Goal: Task Accomplishment & Management: Manage account settings

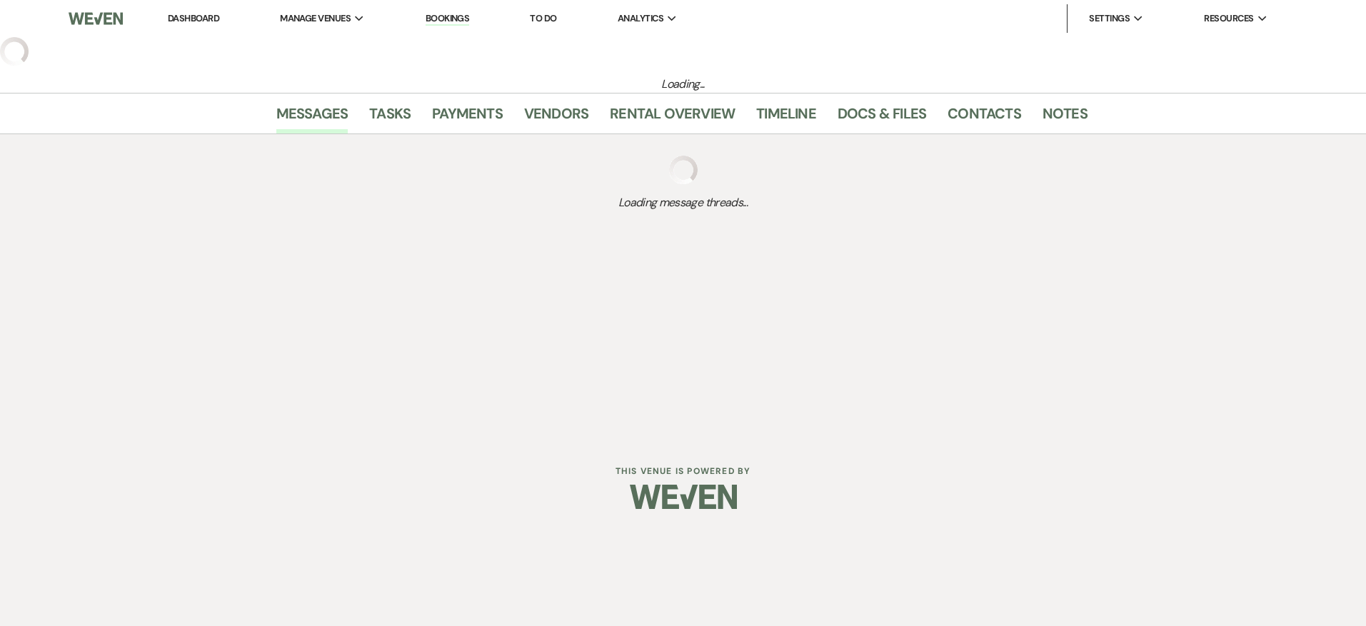
click at [198, 17] on link "Dashboard" at bounding box center [193, 18] width 51 height 12
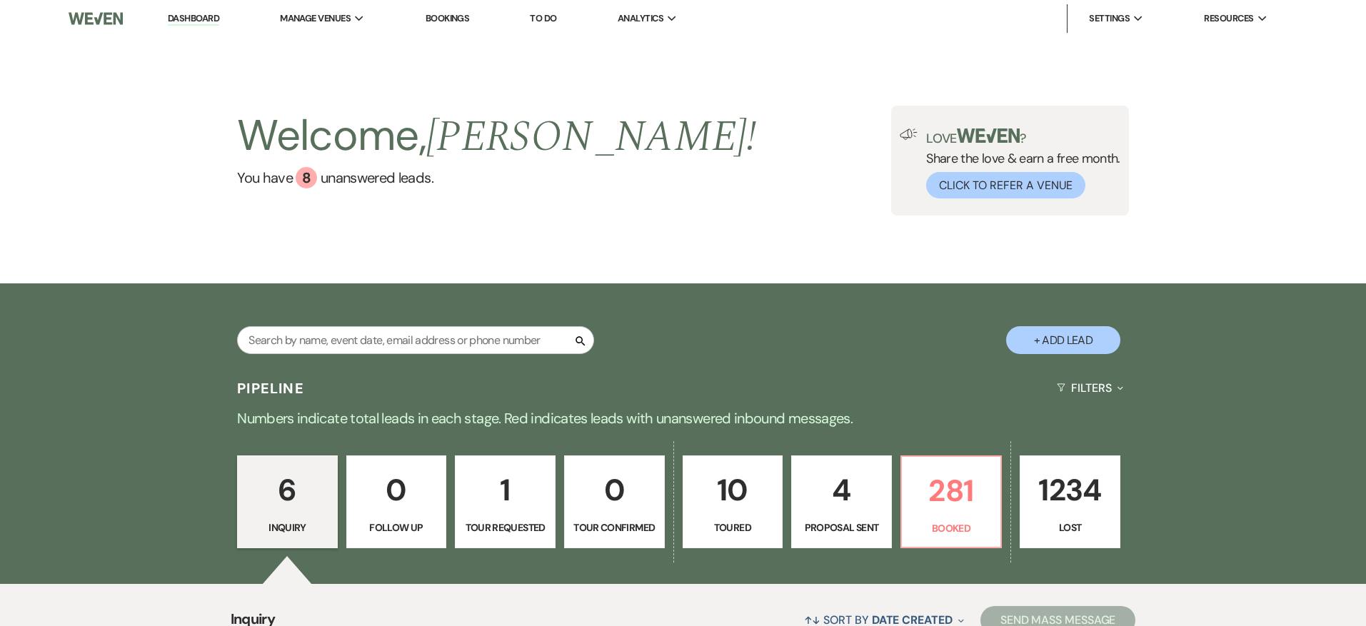
click at [446, 21] on link "Bookings" at bounding box center [448, 18] width 44 height 12
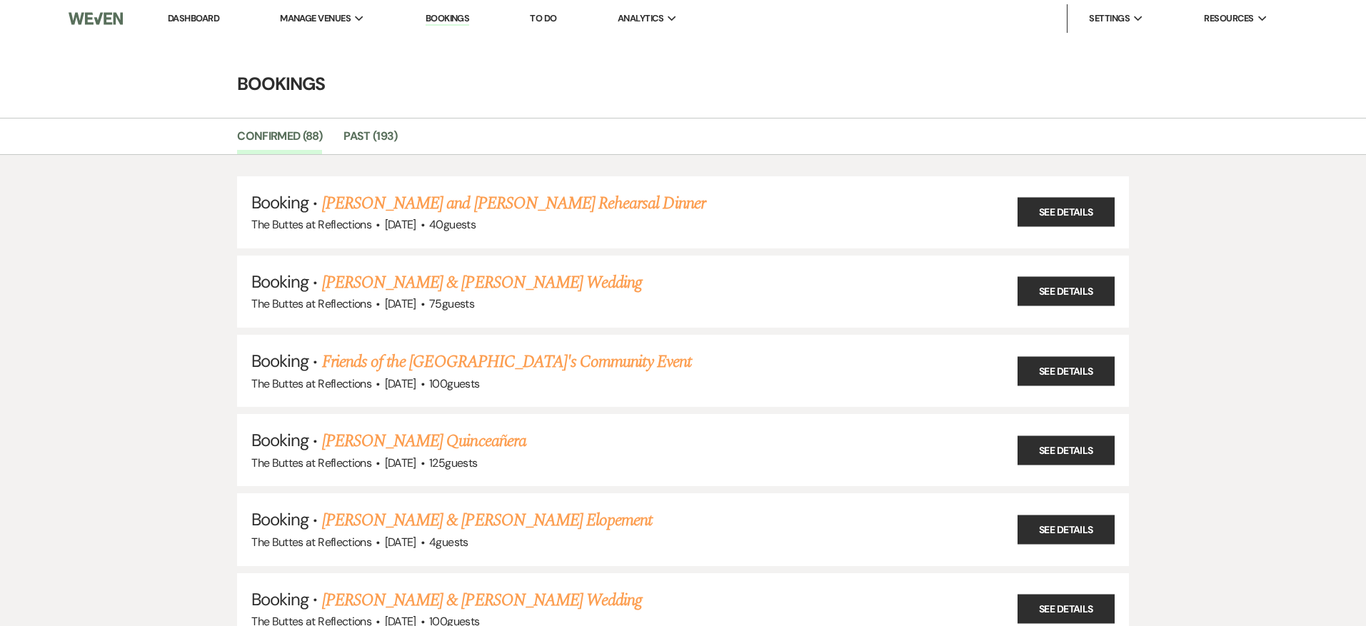
click at [200, 16] on link "Dashboard" at bounding box center [193, 18] width 51 height 12
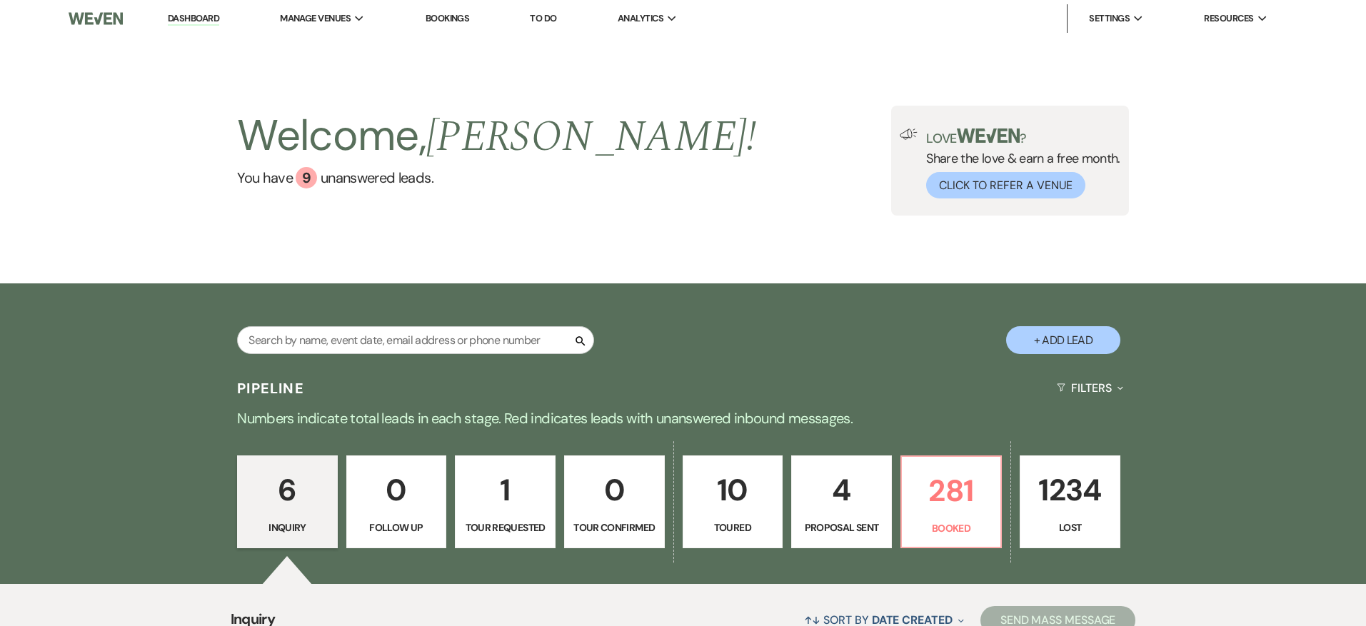
drag, startPoint x: 459, startPoint y: 14, endPoint x: 439, endPoint y: 15, distance: 20.0
click at [458, 14] on link "Bookings" at bounding box center [448, 18] width 44 height 12
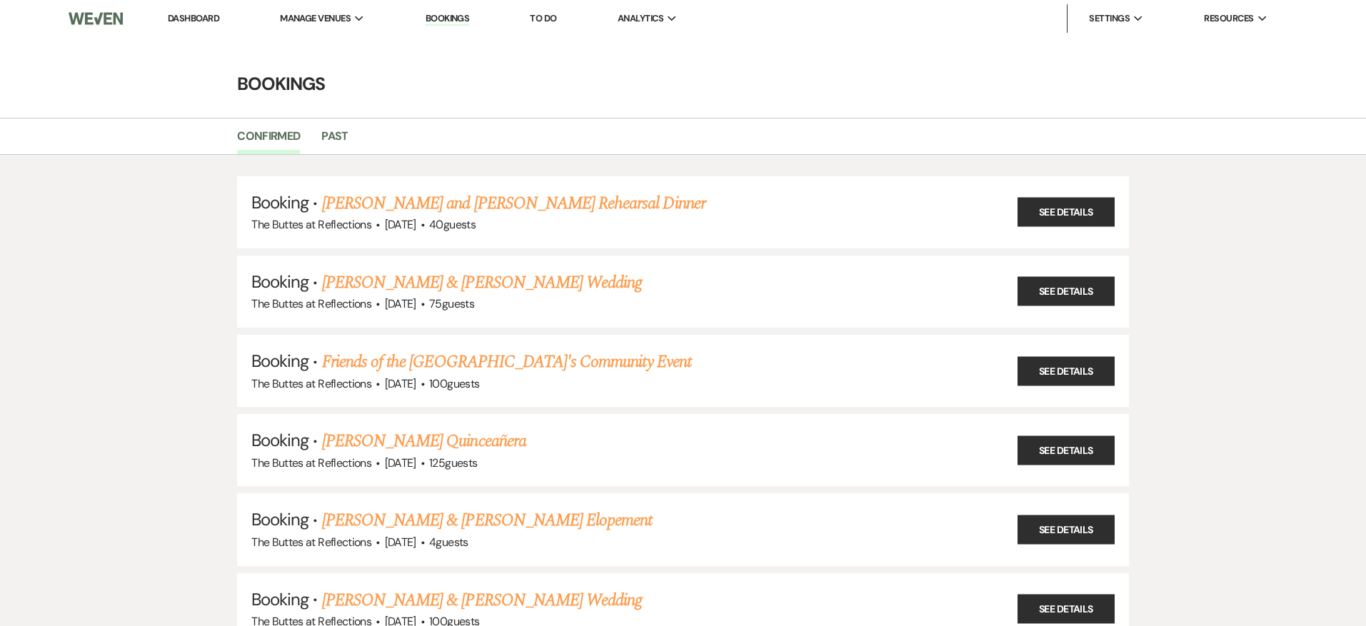
click at [178, 16] on link "Dashboard" at bounding box center [193, 18] width 51 height 12
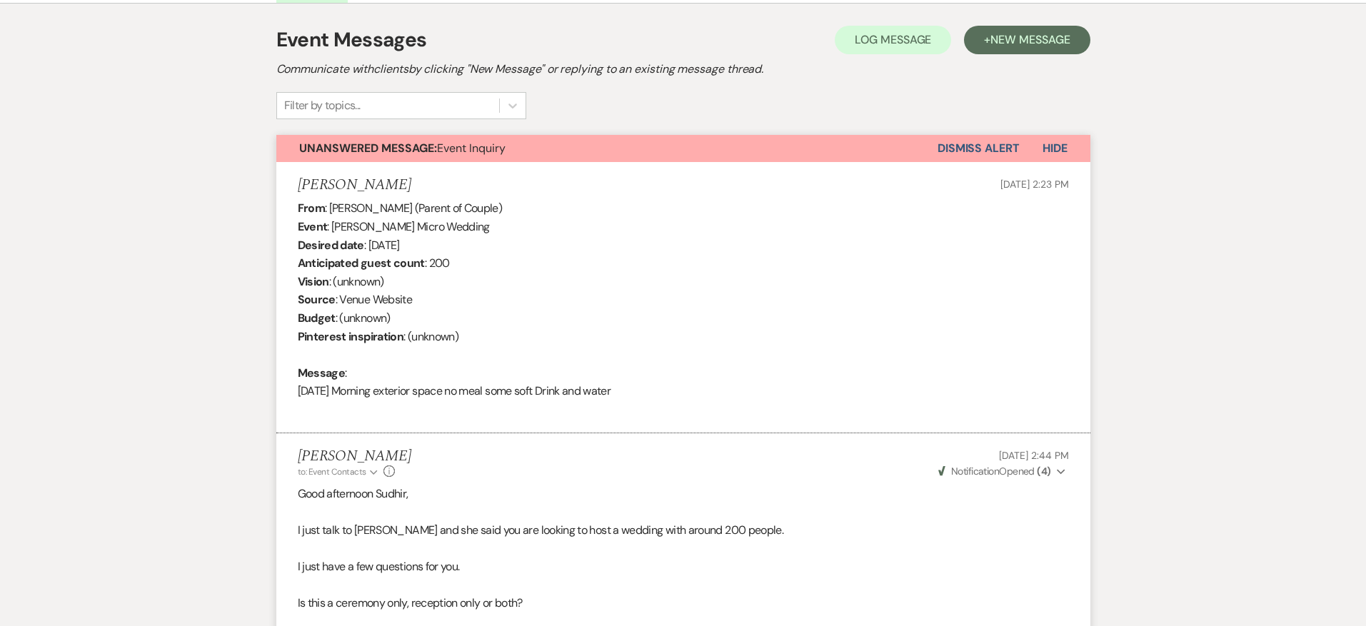
click at [372, 144] on strong "Unanswered Message:" at bounding box center [368, 148] width 138 height 15
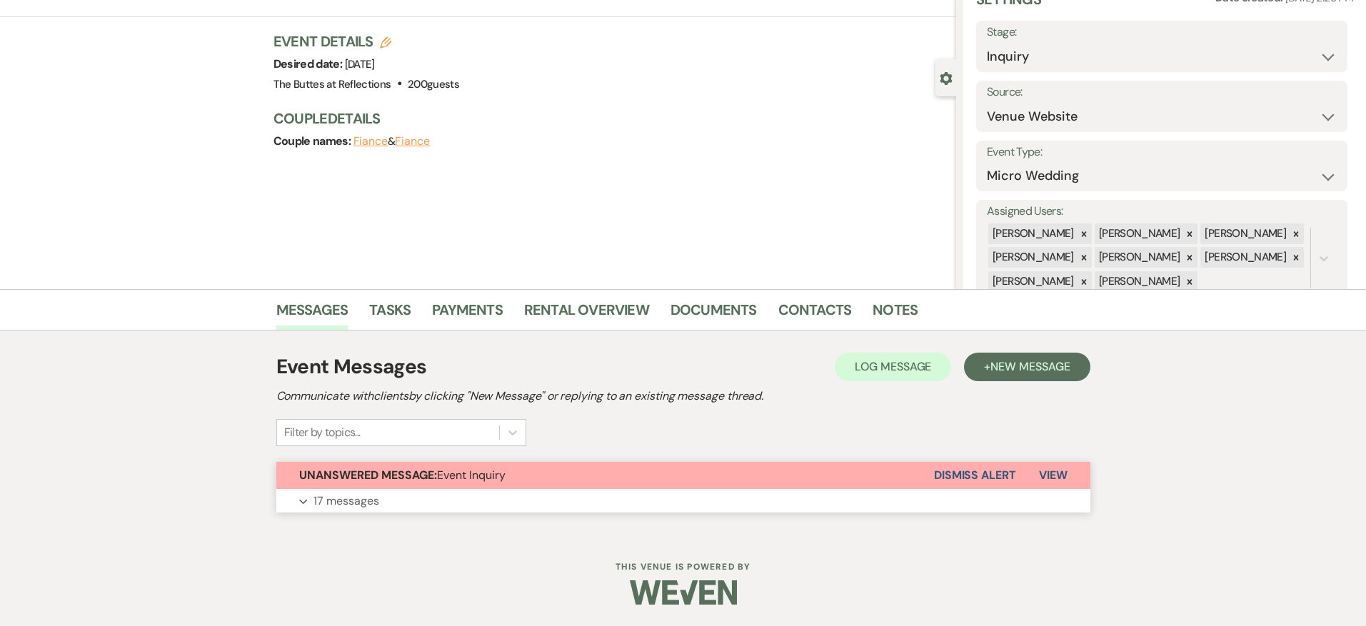
scroll to position [69, 0]
click at [538, 472] on button "Unanswered Message: Event Inquiry" at bounding box center [605, 475] width 658 height 27
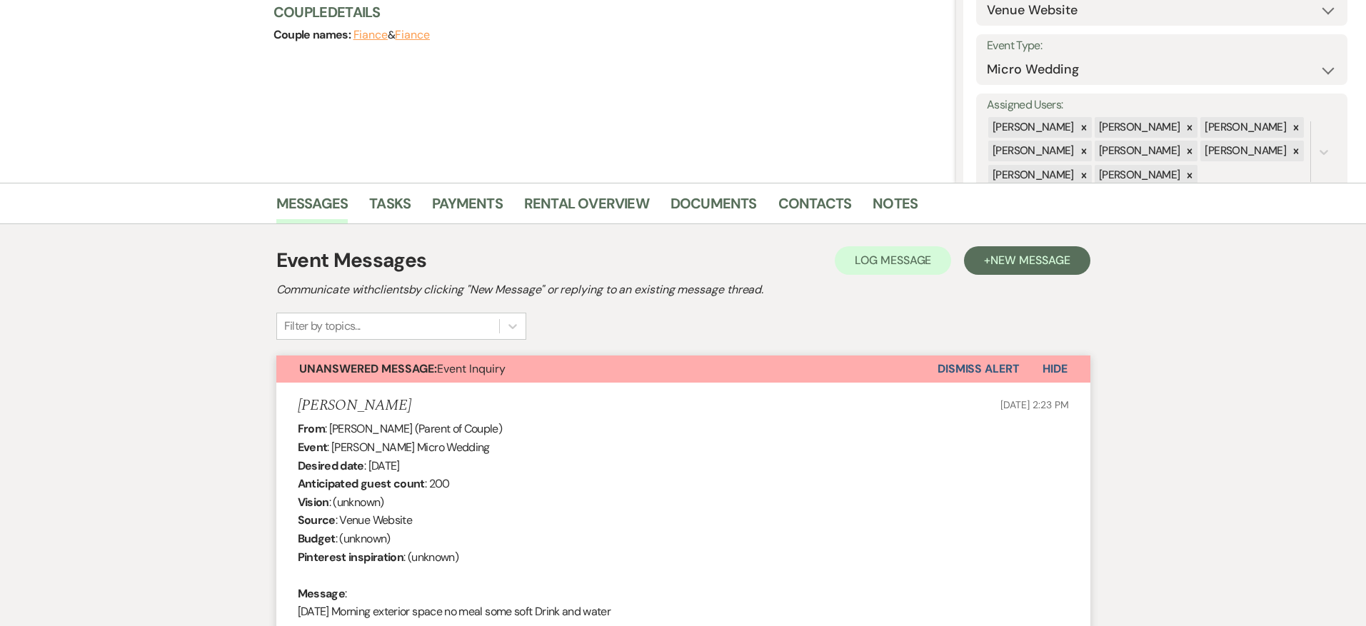
scroll to position [0, 0]
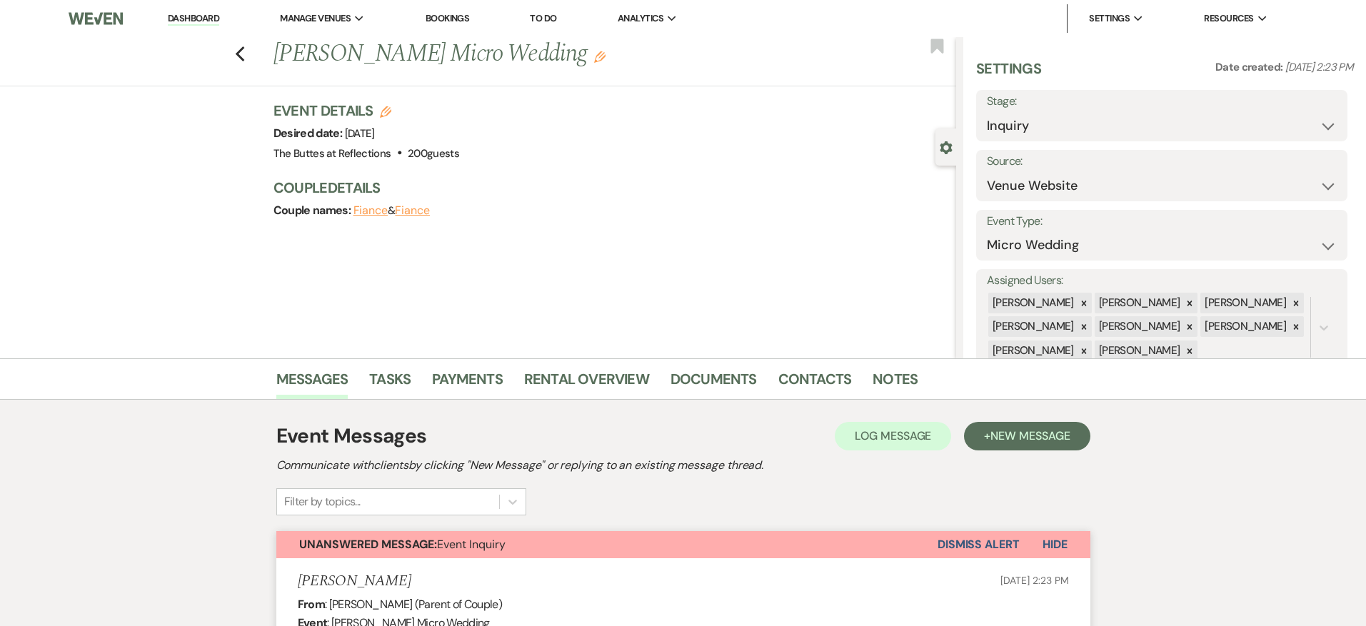
click at [197, 19] on link "Dashboard" at bounding box center [193, 19] width 51 height 14
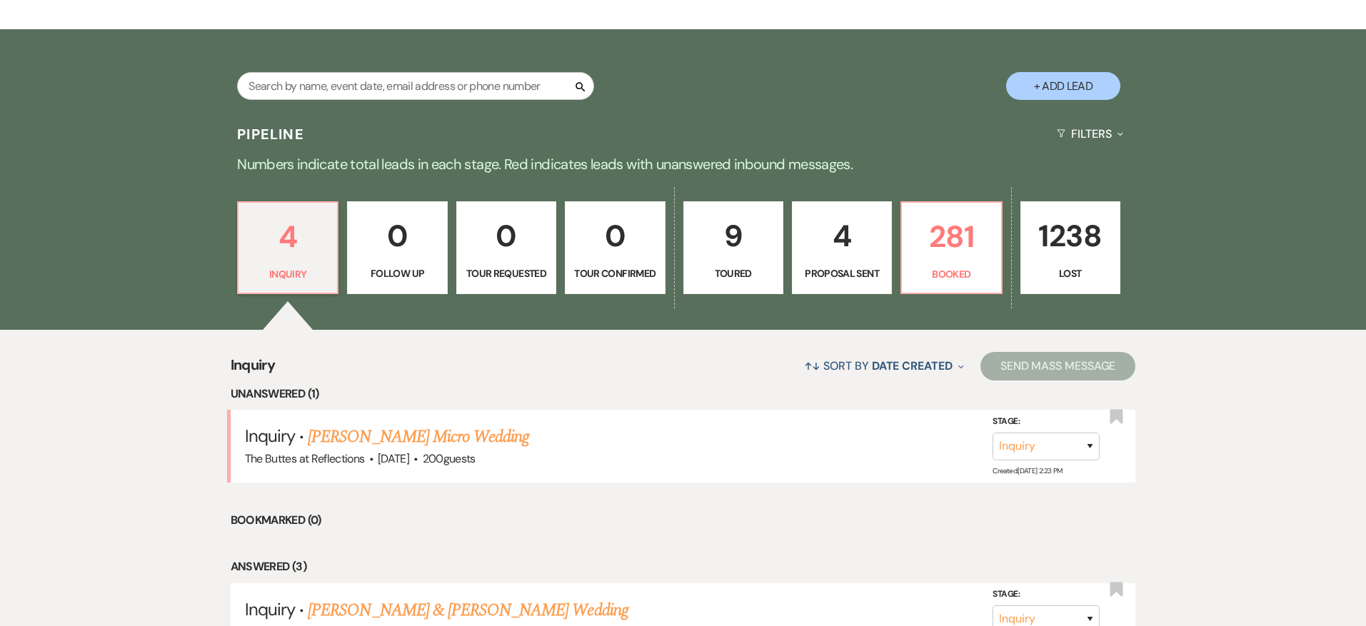
scroll to position [256, 0]
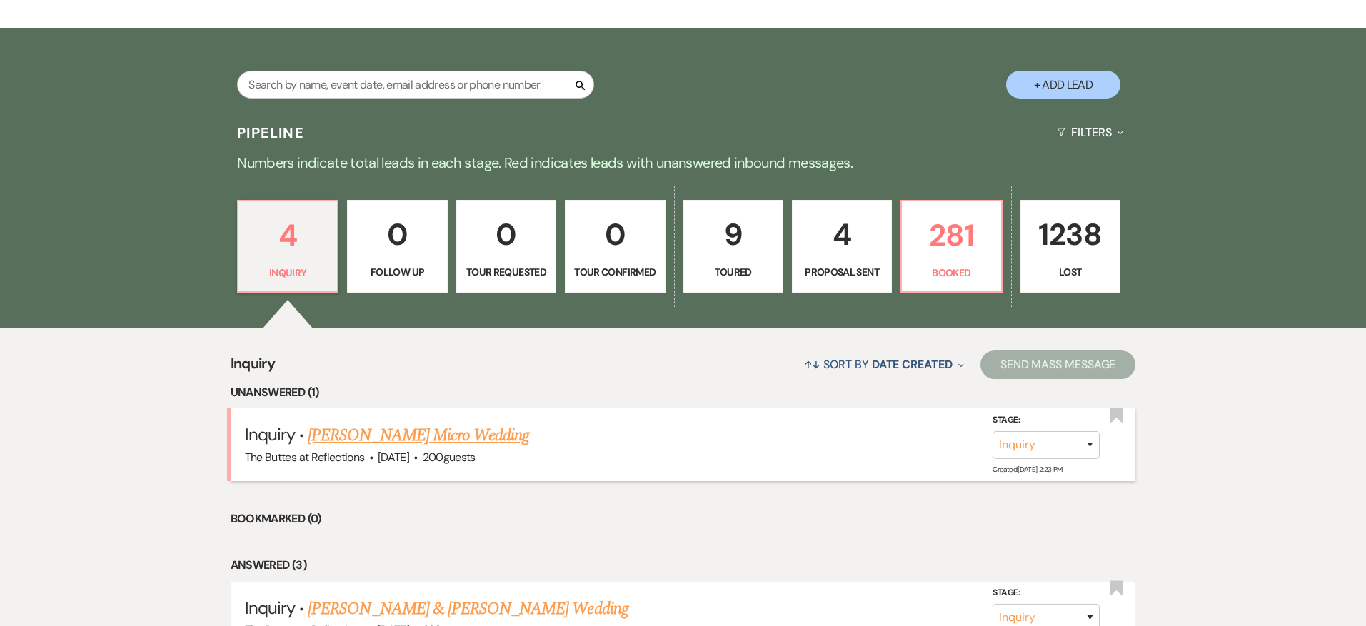
click at [401, 446] on link "[PERSON_NAME] Micro Wedding" at bounding box center [418, 436] width 221 height 26
select select "5"
select select "16"
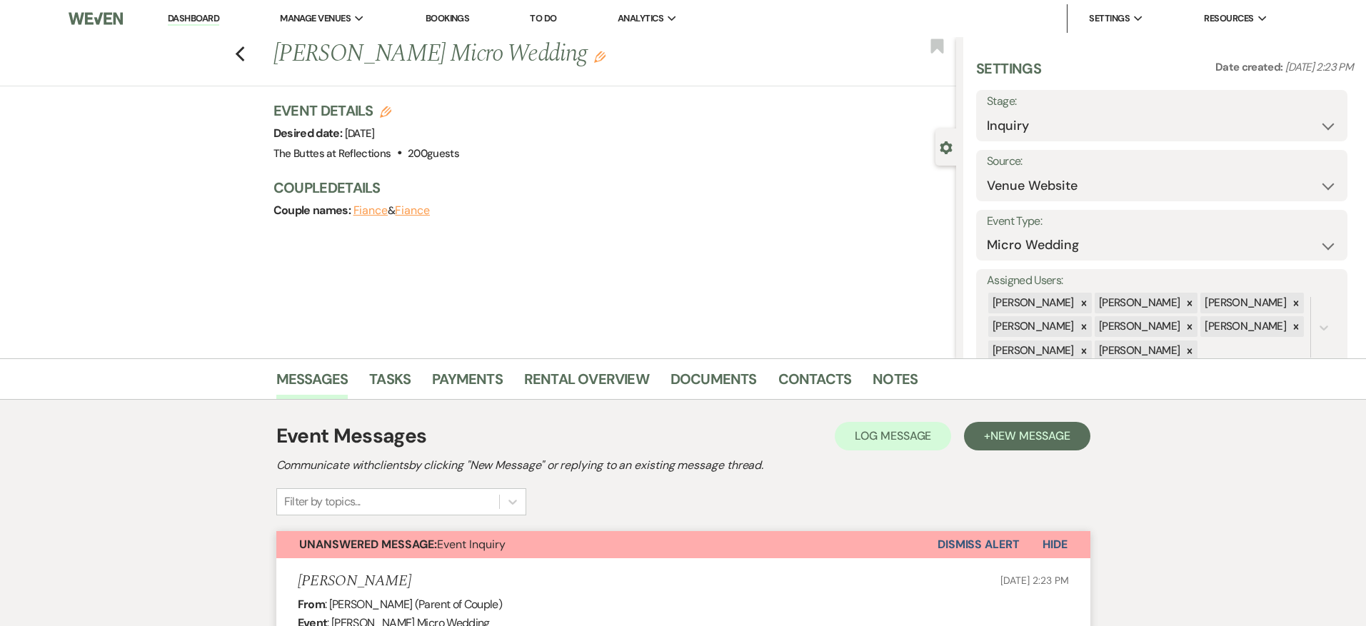
click at [203, 22] on link "Dashboard" at bounding box center [193, 19] width 51 height 14
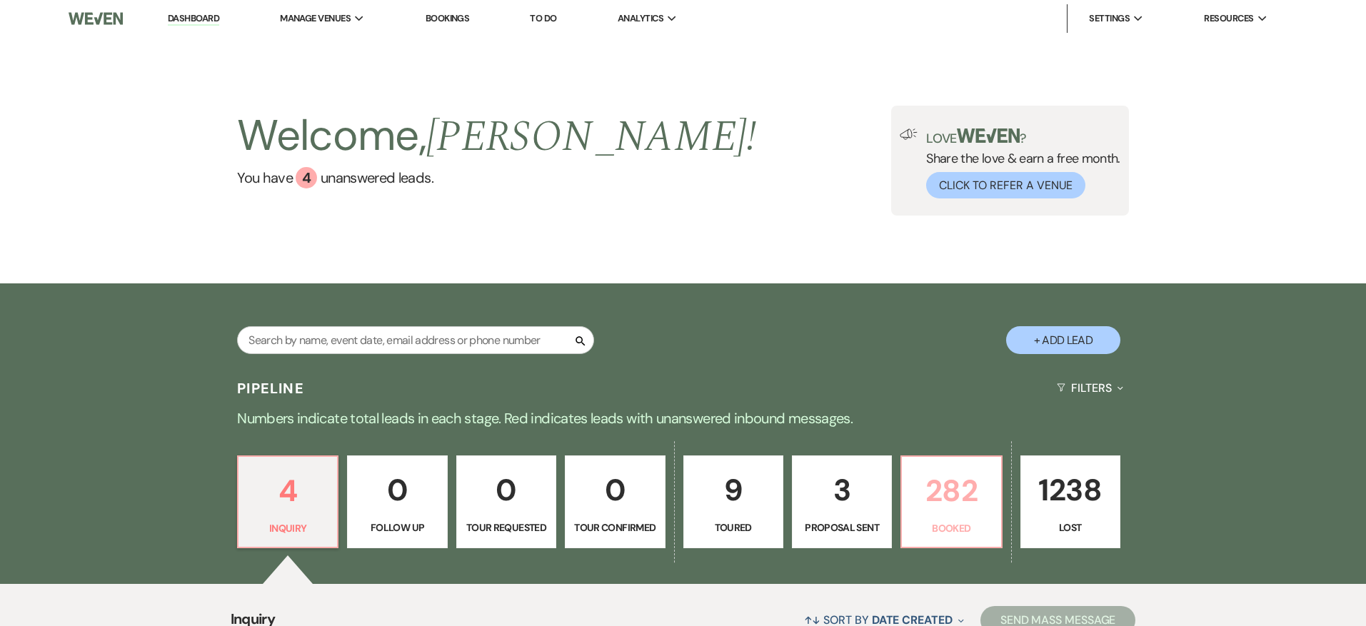
click at [977, 473] on p "282" at bounding box center [950, 491] width 81 height 48
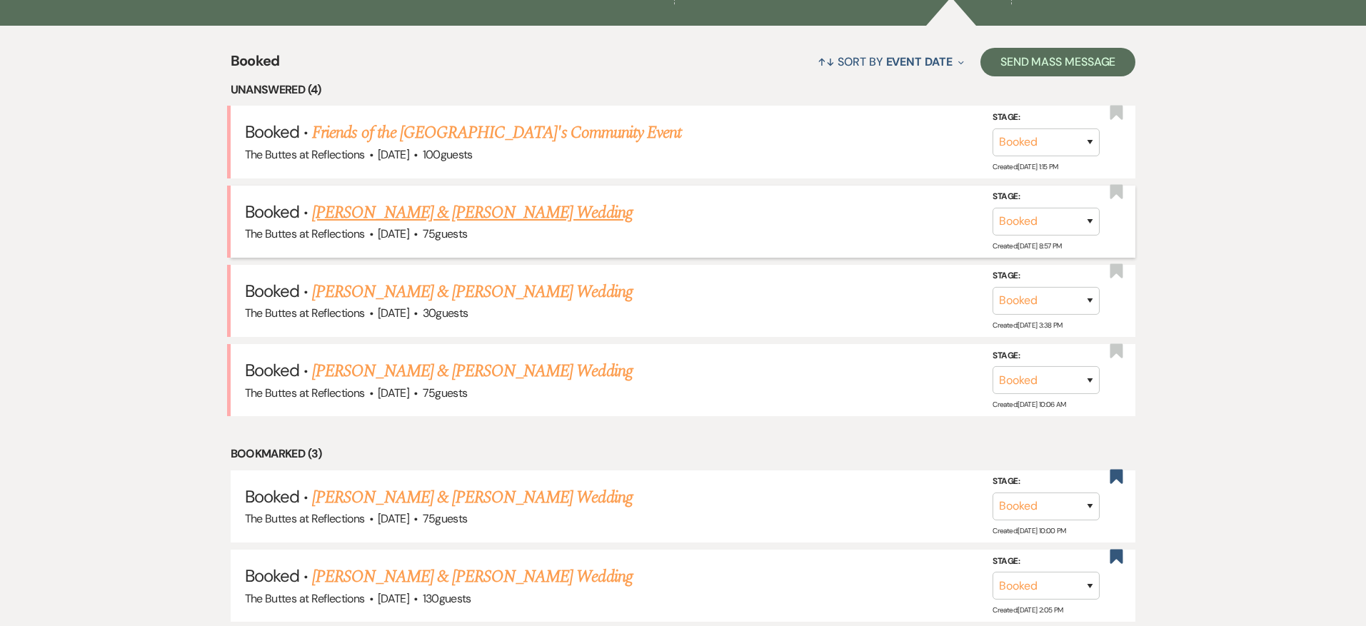
scroll to position [555, 0]
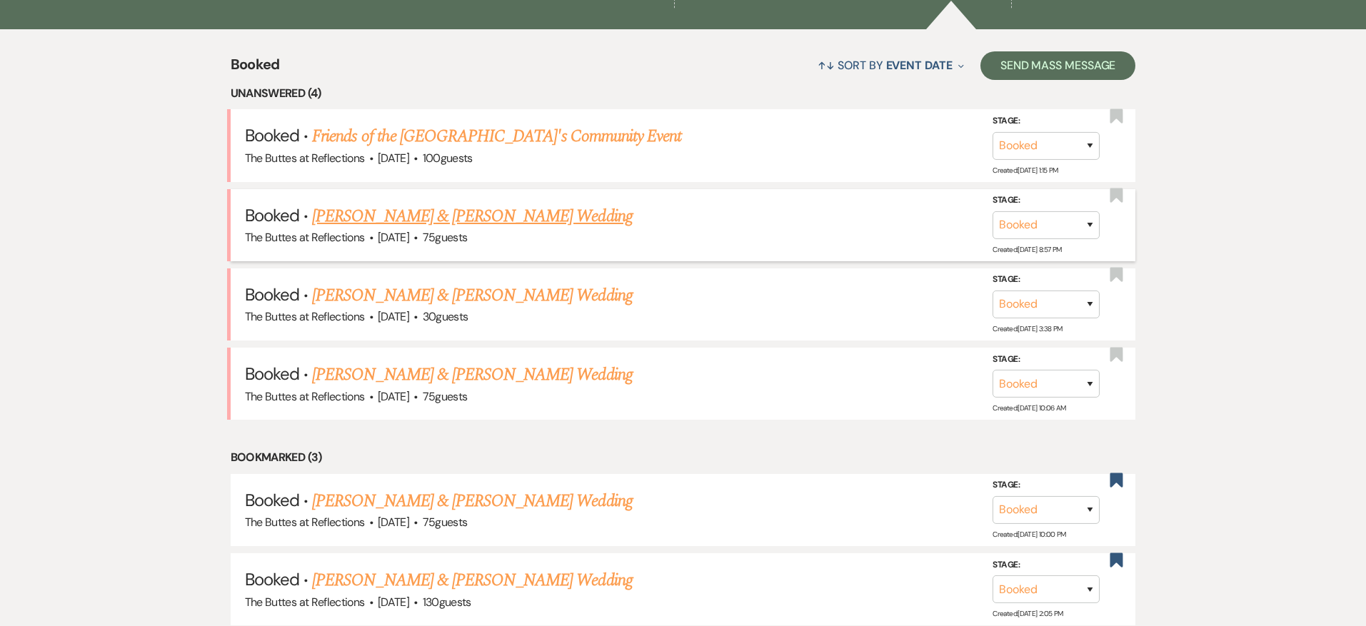
click at [530, 216] on link "[PERSON_NAME] & [PERSON_NAME] Wedding" at bounding box center [472, 216] width 320 height 26
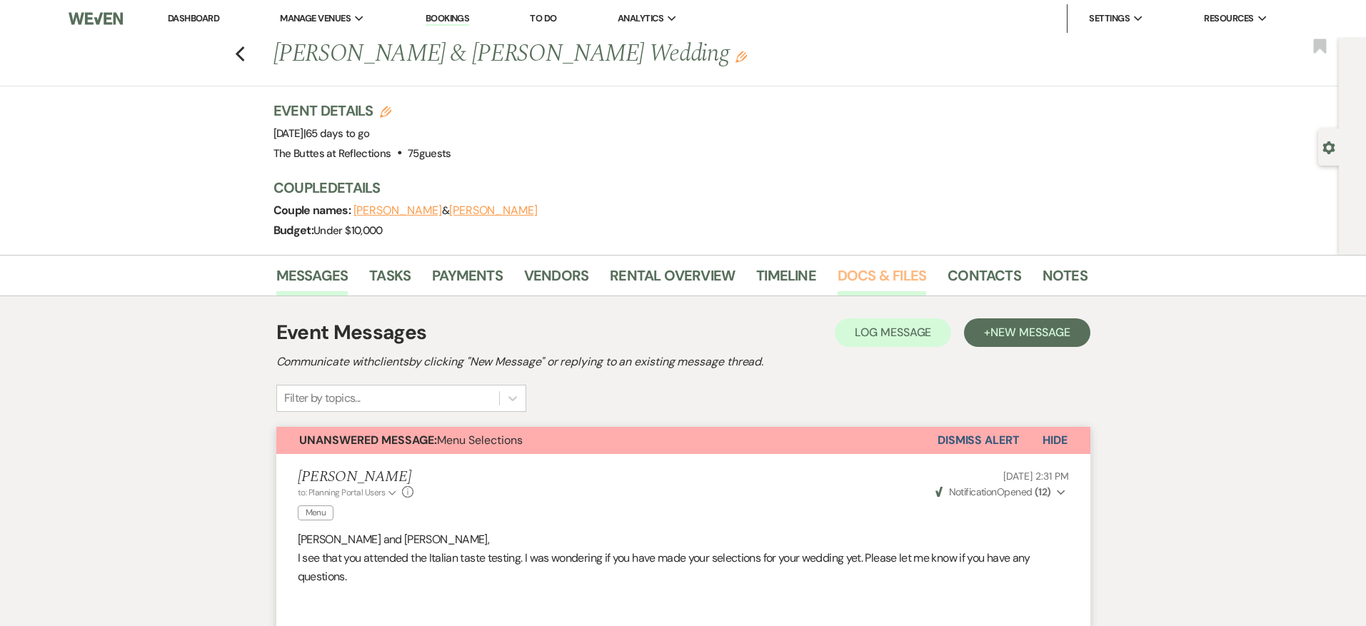
click at [898, 275] on link "Docs & Files" at bounding box center [881, 279] width 89 height 31
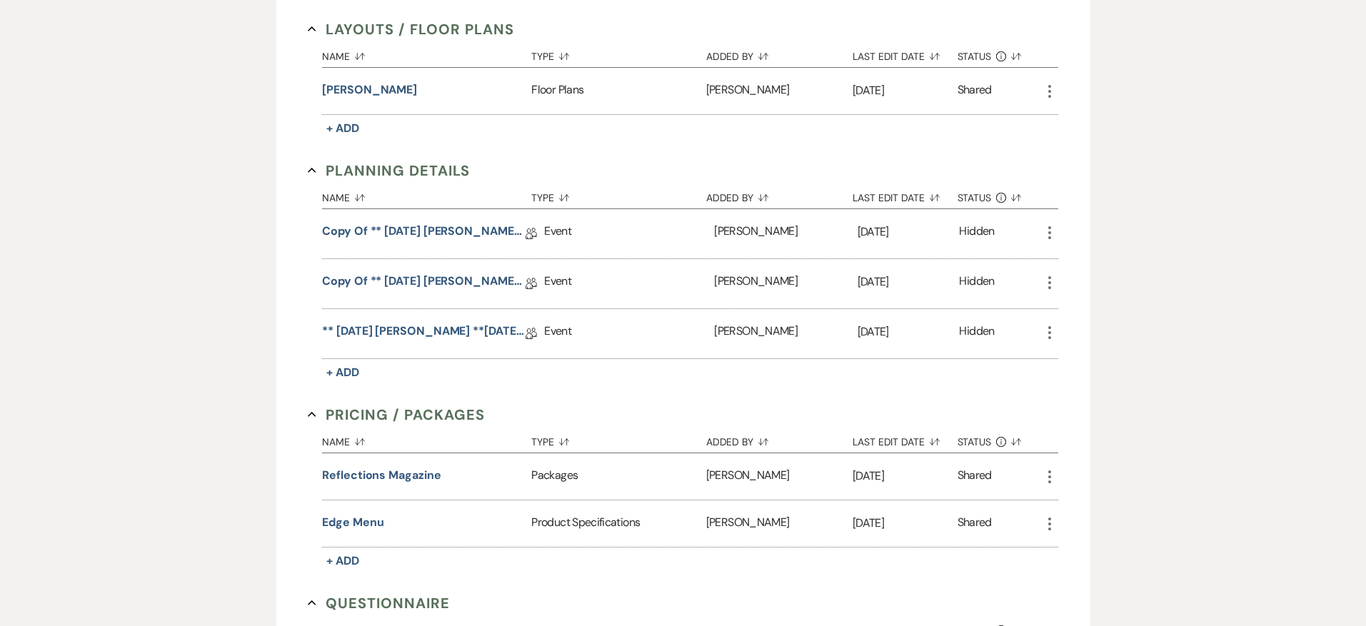
scroll to position [605, 0]
click at [437, 229] on link "Copy of ** [DATE] [PERSON_NAME] ** Eucalyptus Wedding Details" at bounding box center [423, 236] width 203 height 22
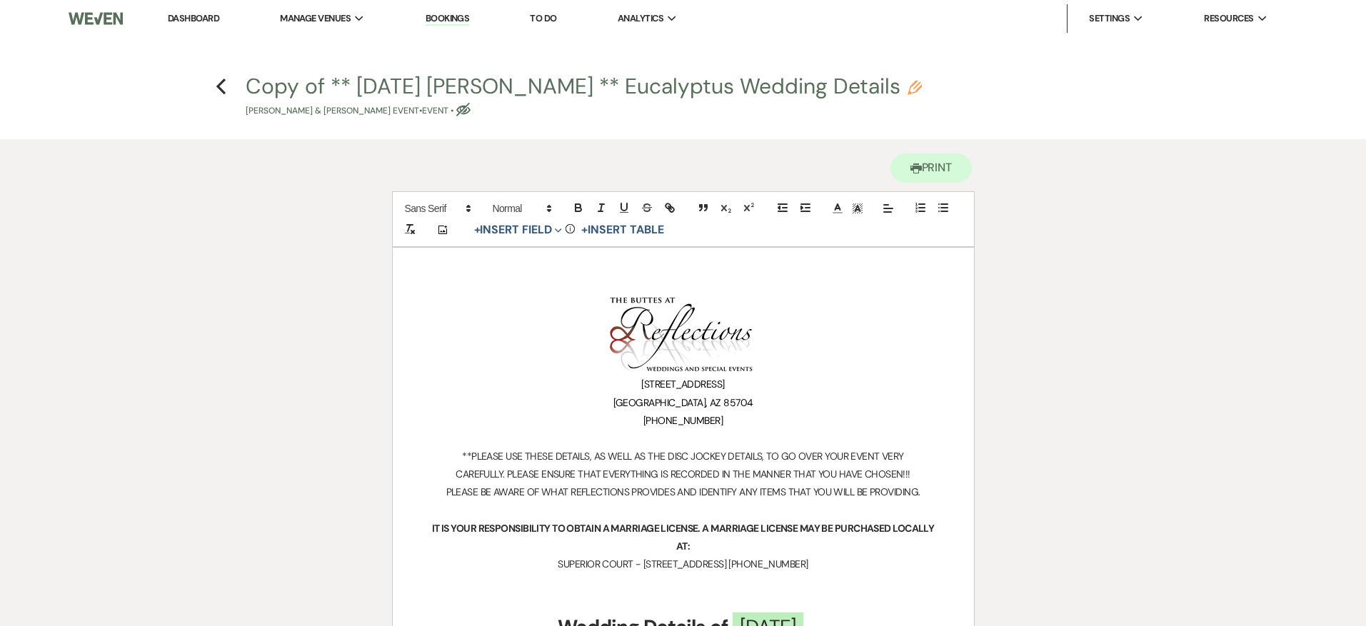
click at [203, 24] on link "Dashboard" at bounding box center [193, 18] width 51 height 12
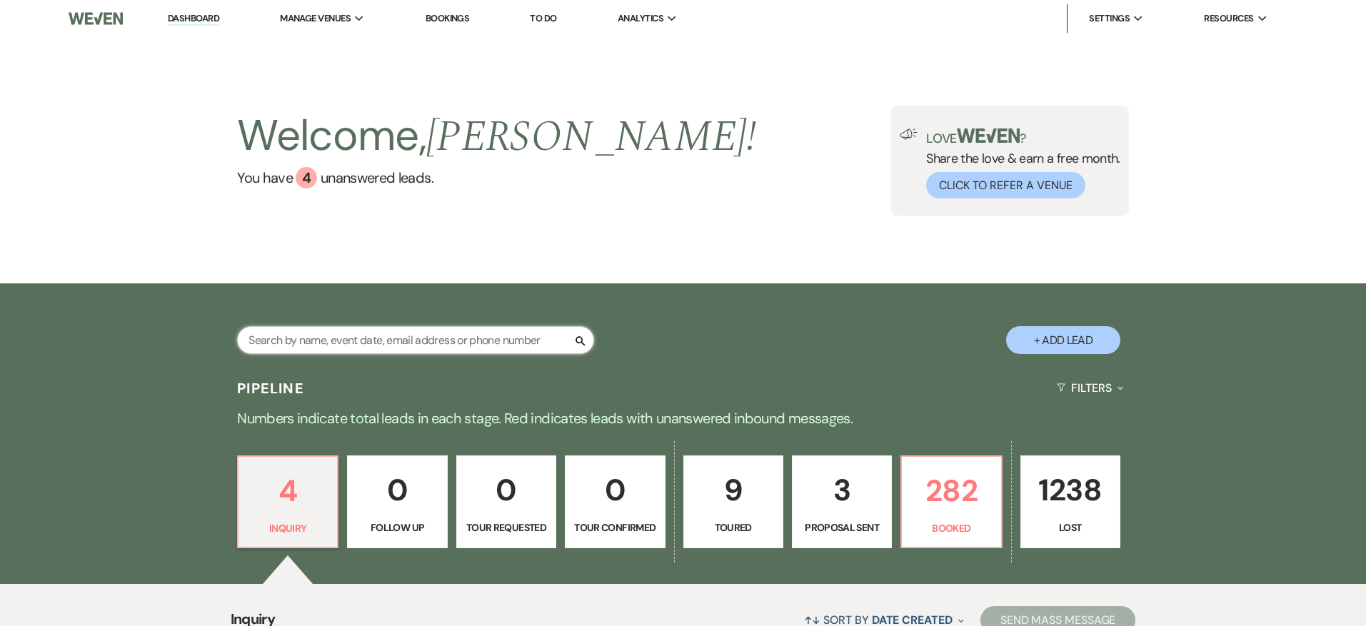
click at [303, 338] on input "text" at bounding box center [415, 340] width 357 height 28
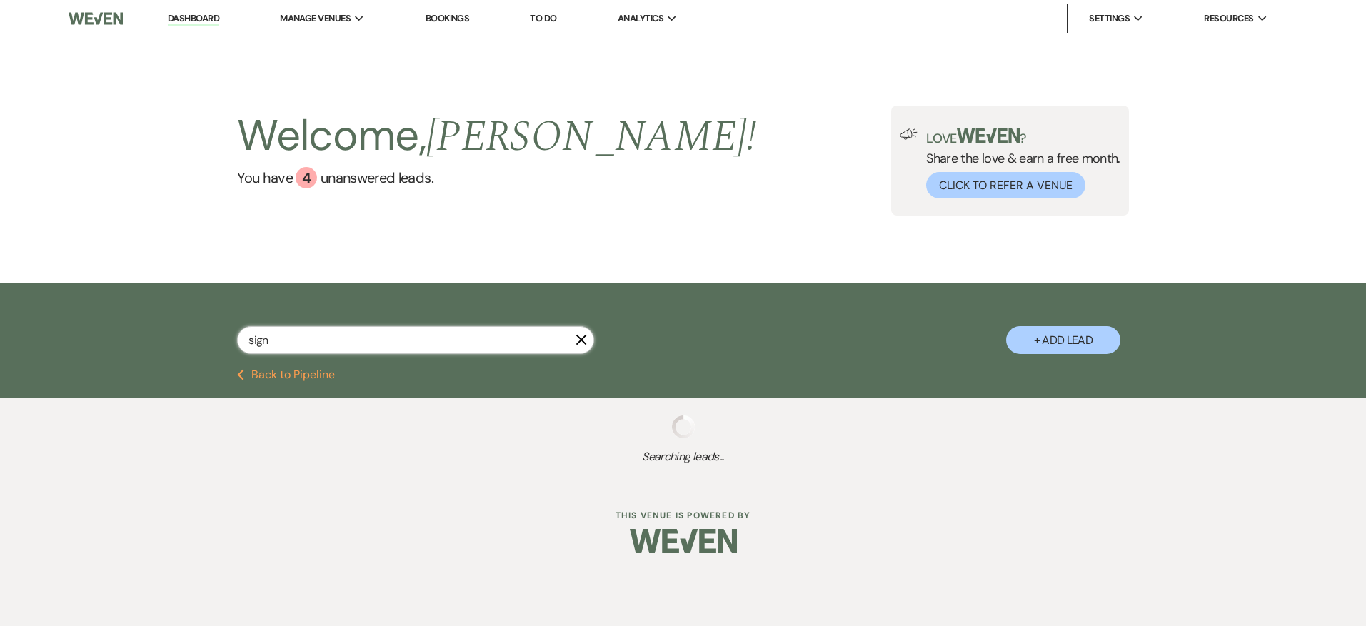
type input "sig"
select select "8"
select select "5"
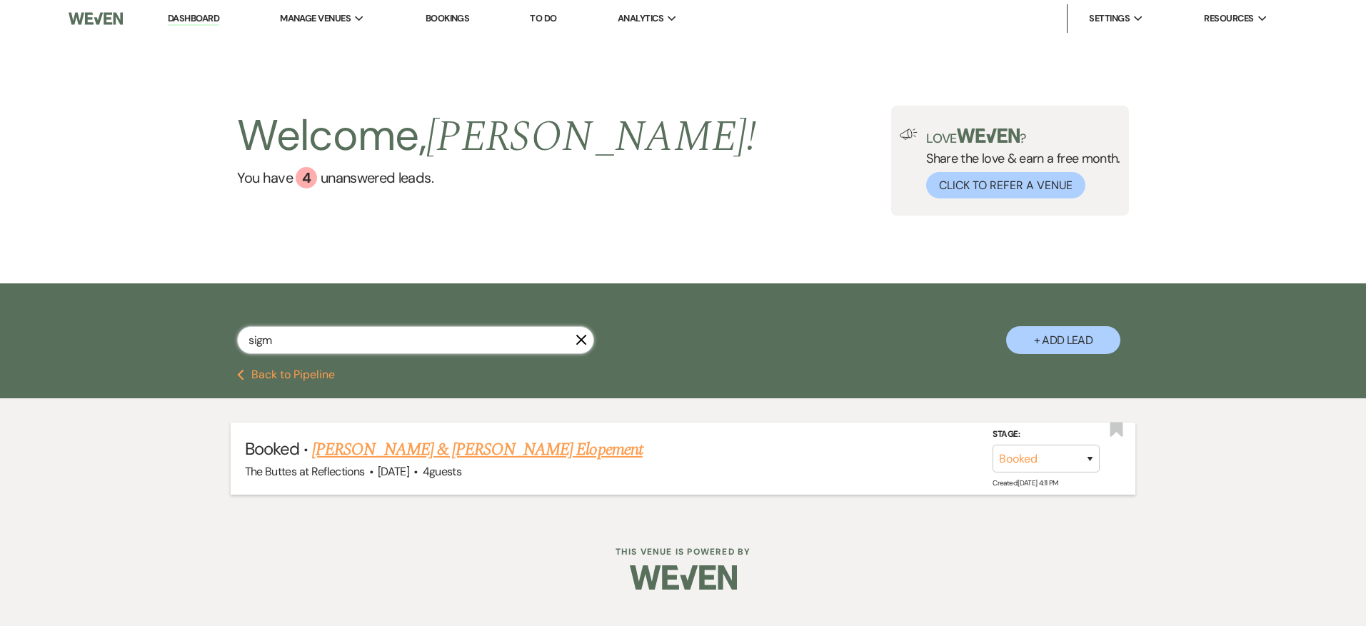
type input "sigm"
click at [363, 443] on link "[PERSON_NAME] & [PERSON_NAME] Elopement" at bounding box center [477, 450] width 331 height 26
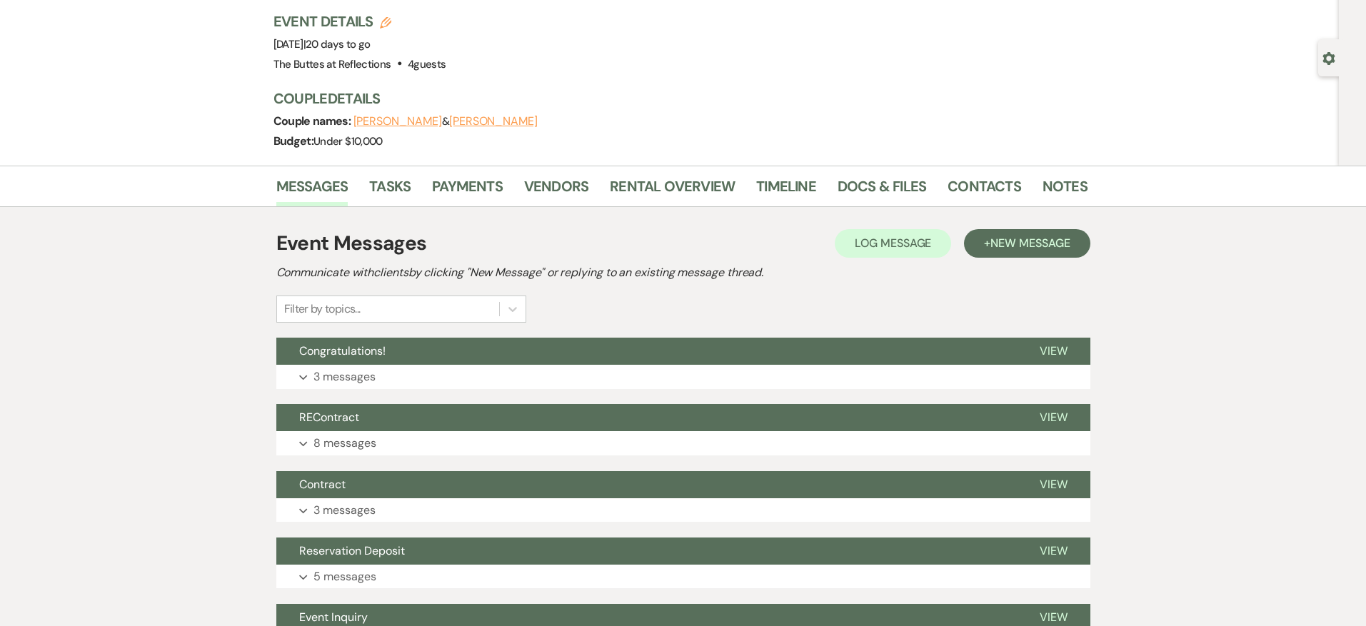
scroll to position [90, 0]
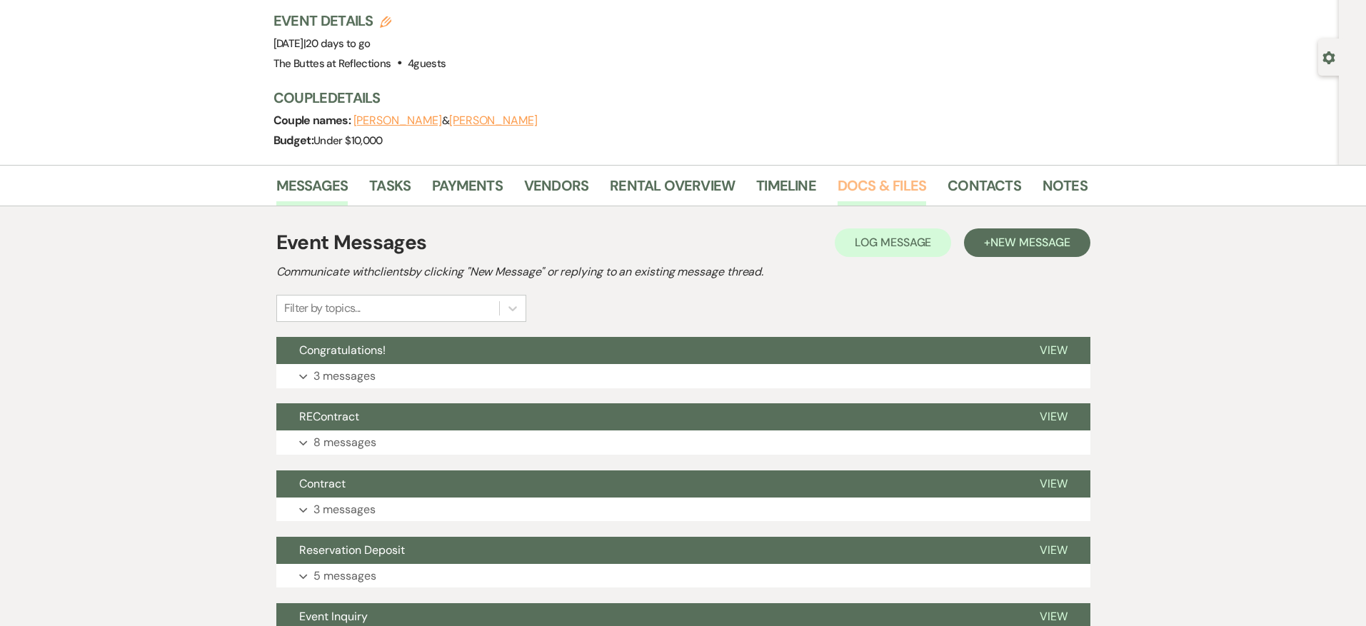
click at [885, 183] on link "Docs & Files" at bounding box center [881, 189] width 89 height 31
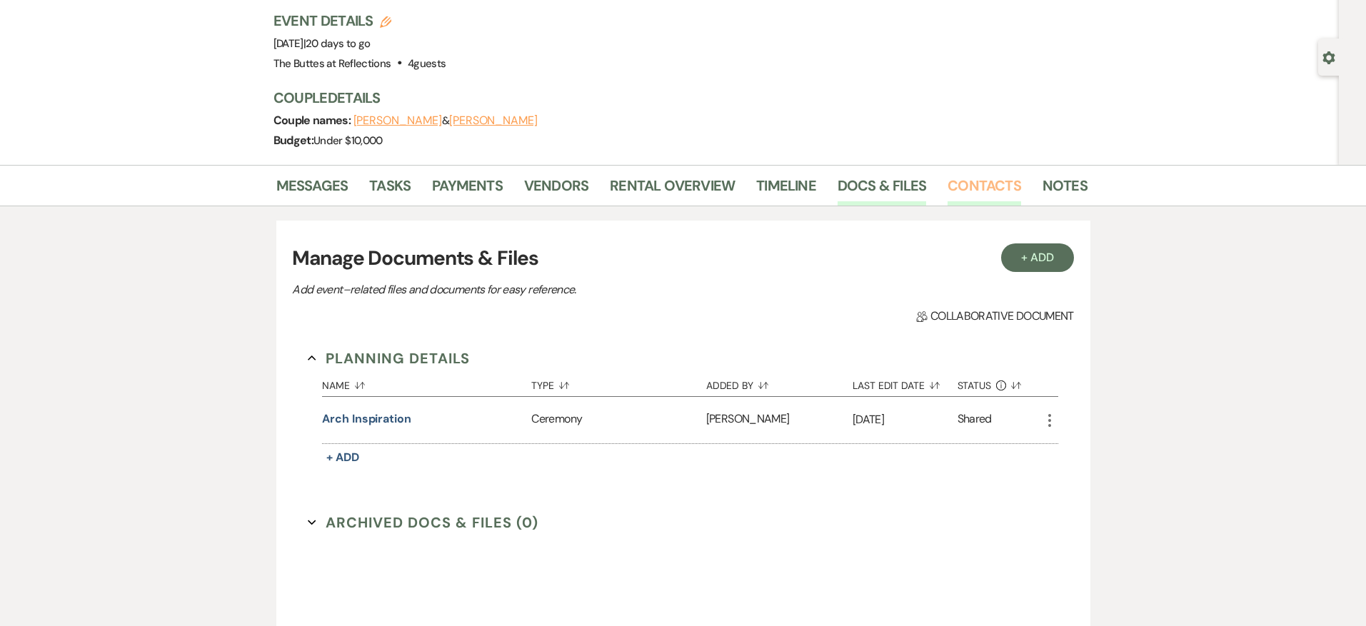
click at [1002, 184] on link "Contacts" at bounding box center [984, 189] width 74 height 31
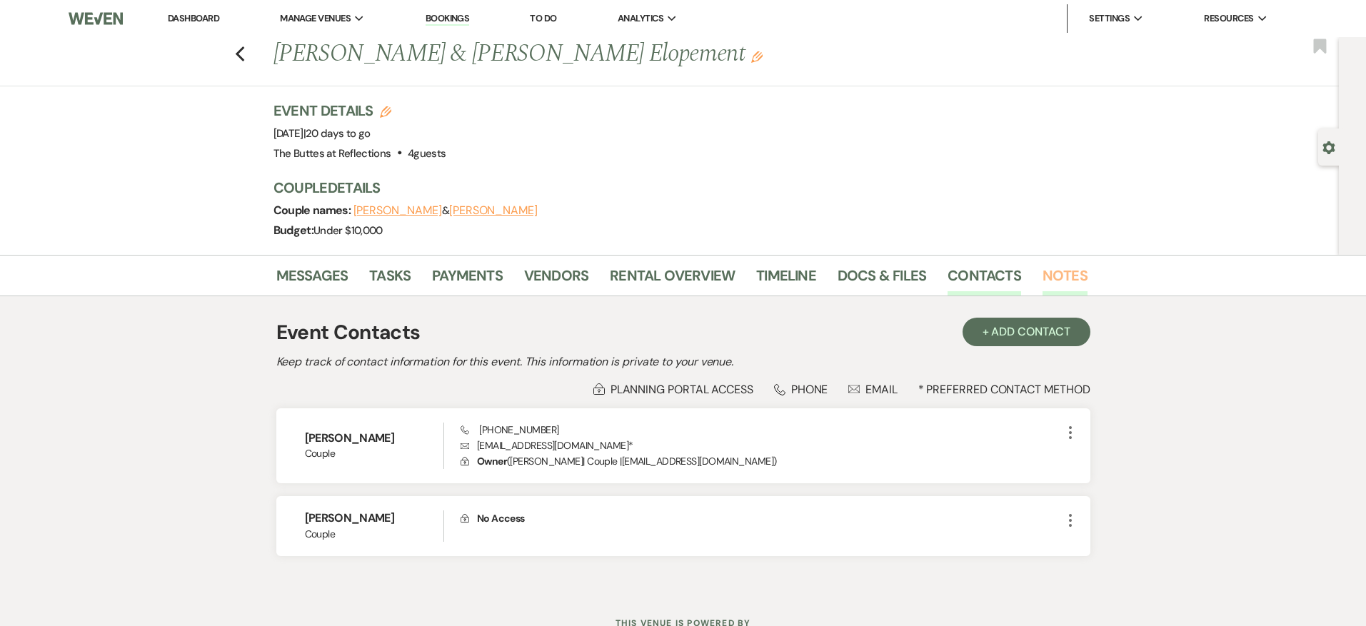
click at [1042, 275] on link "Notes" at bounding box center [1064, 279] width 45 height 31
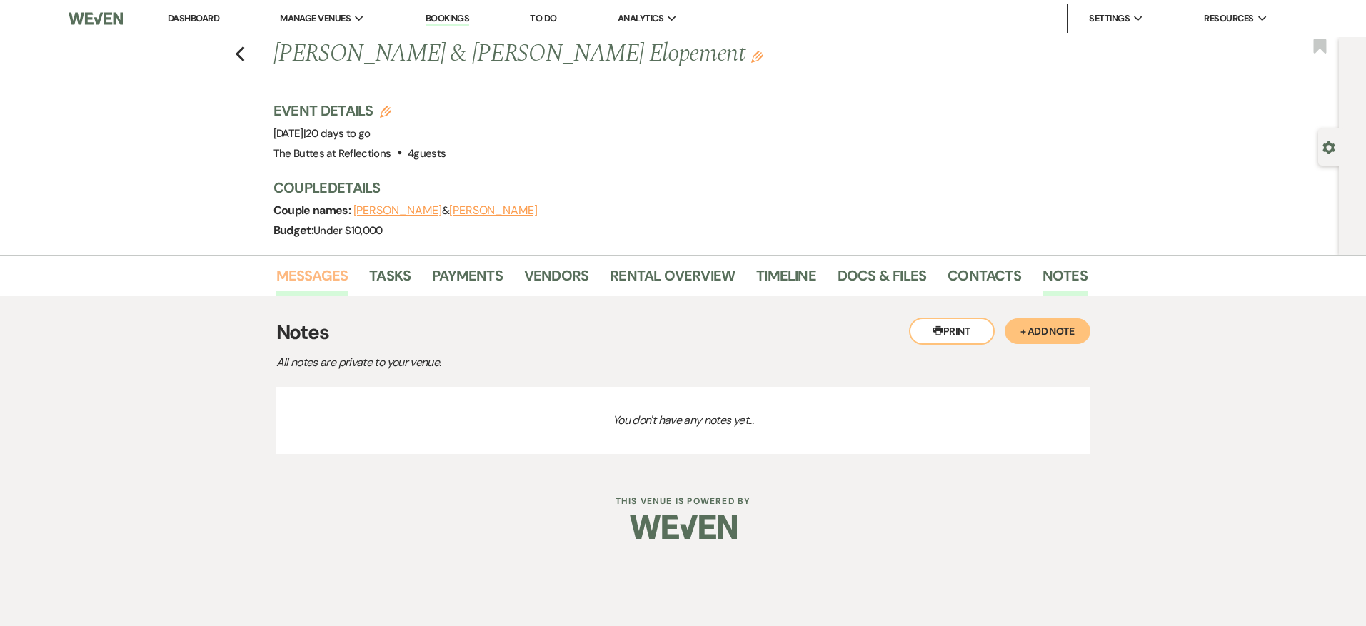
click at [320, 279] on link "Messages" at bounding box center [312, 279] width 72 height 31
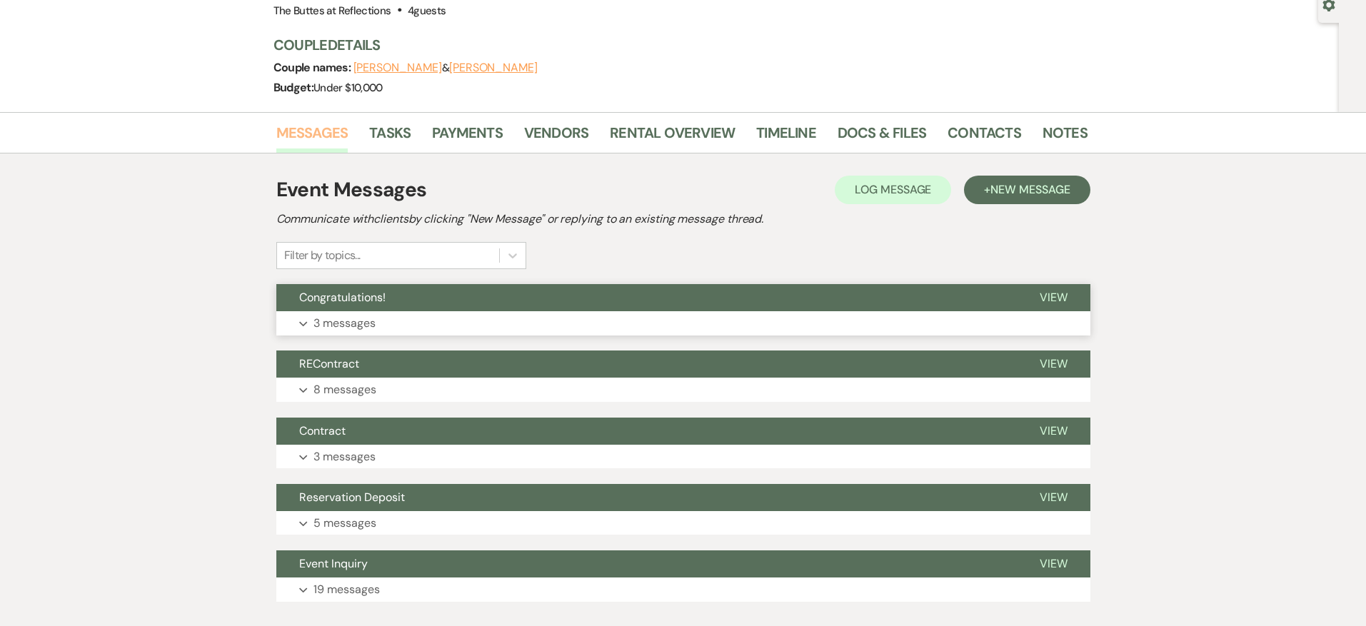
scroll to position [144, 0]
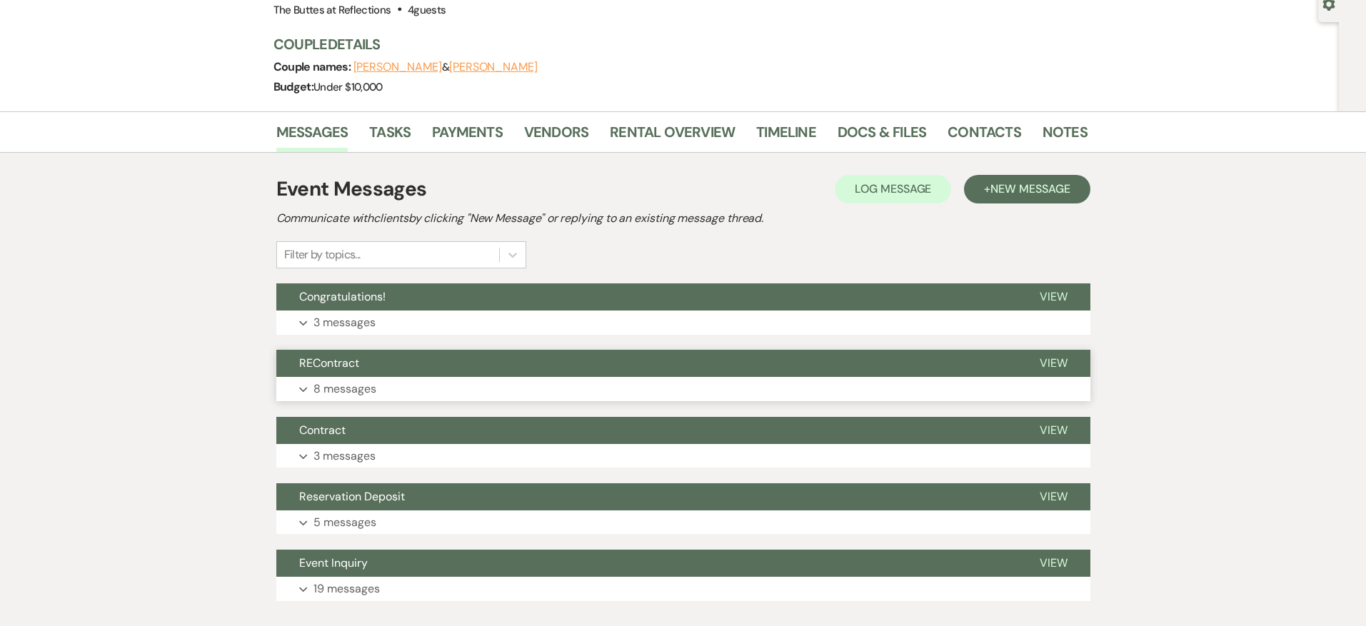
click at [428, 371] on button "REContract" at bounding box center [646, 363] width 740 height 27
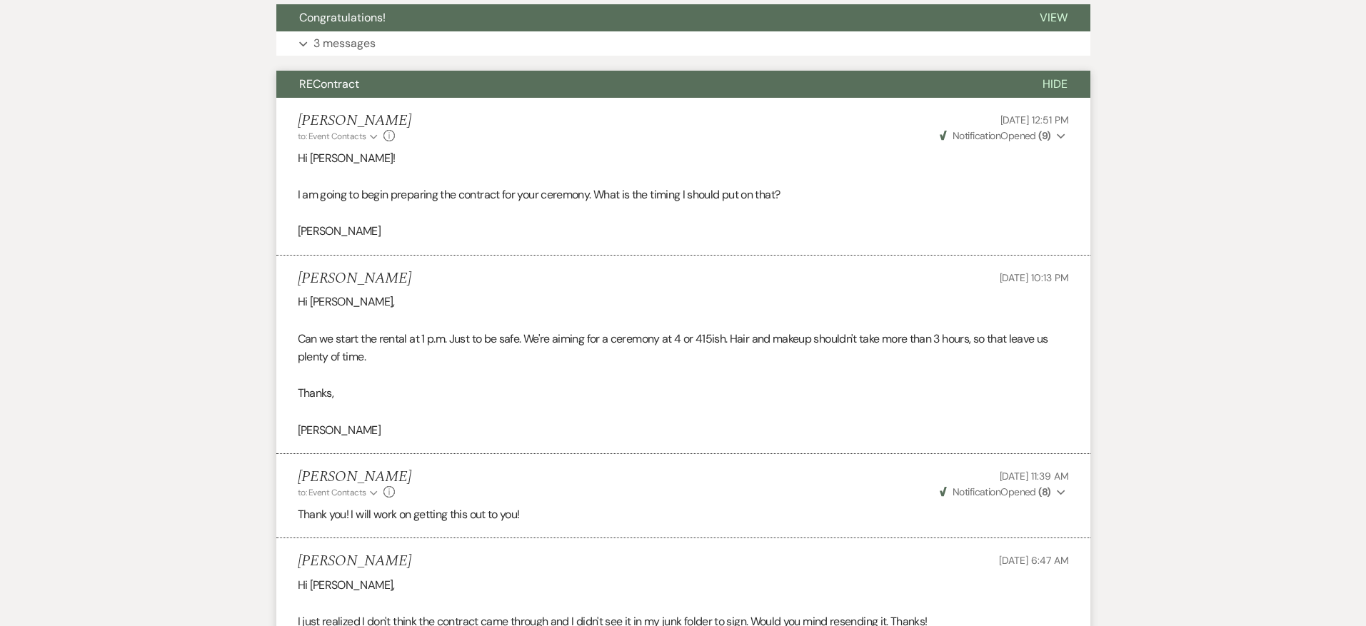
scroll to position [0, 0]
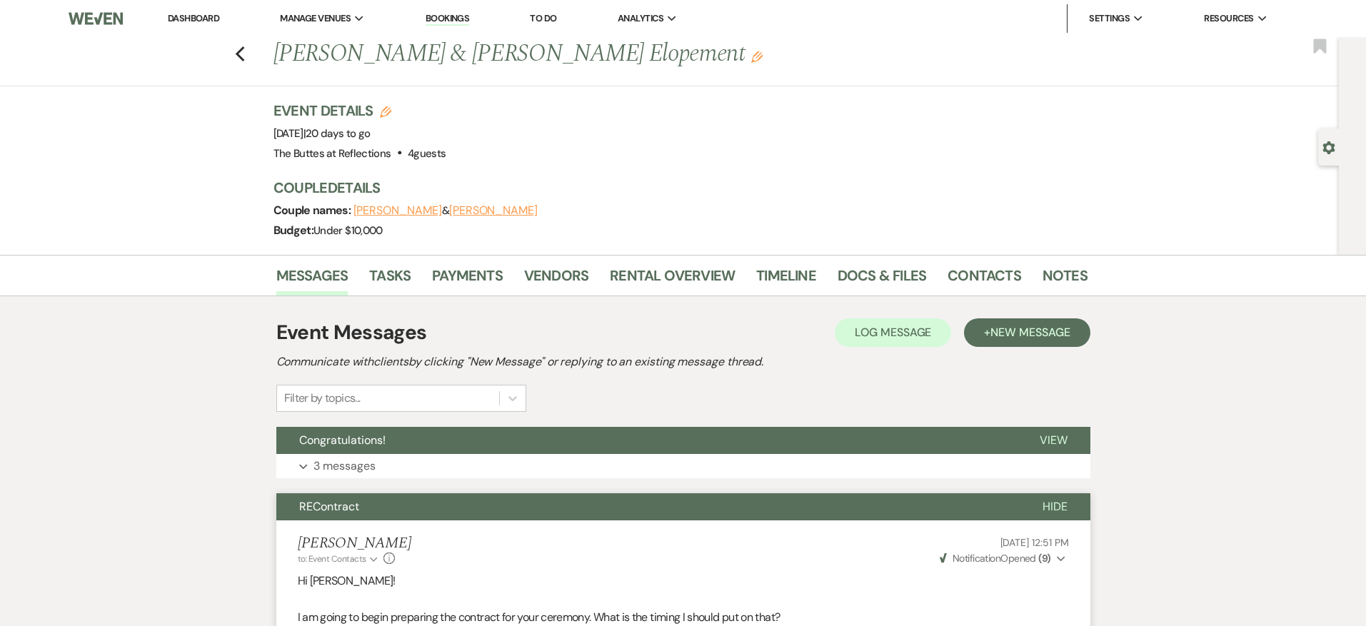
click at [208, 22] on link "Dashboard" at bounding box center [193, 18] width 51 height 12
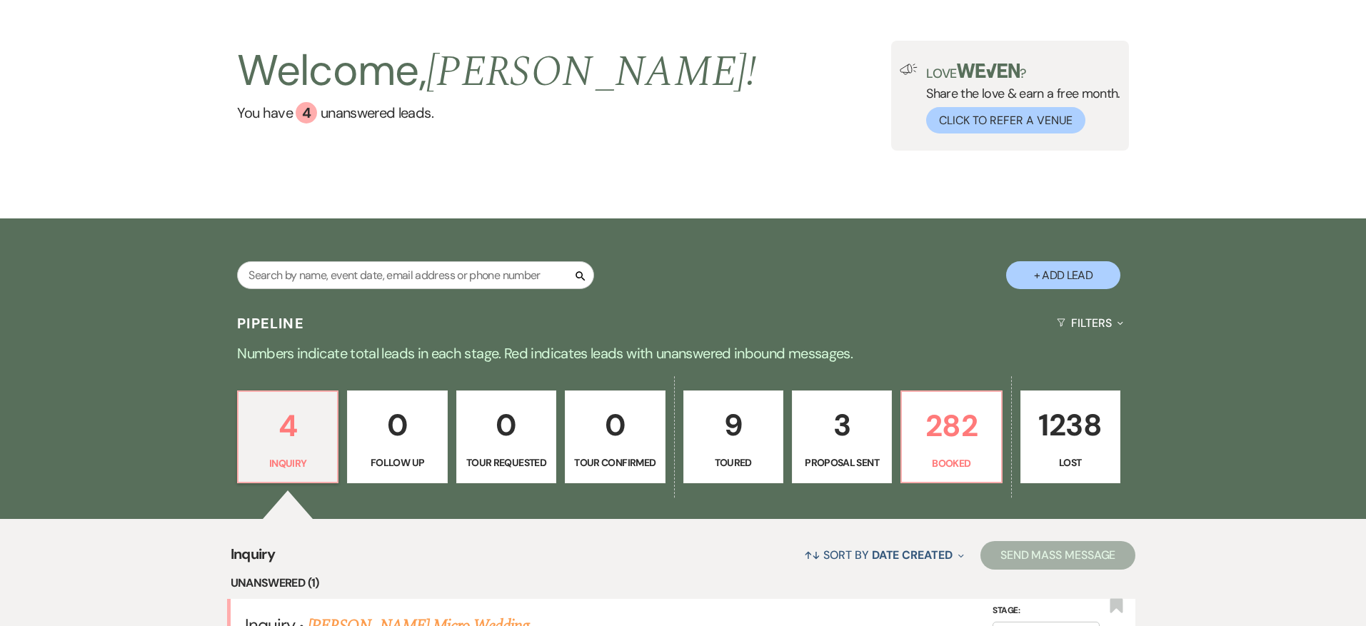
scroll to position [80, 0]
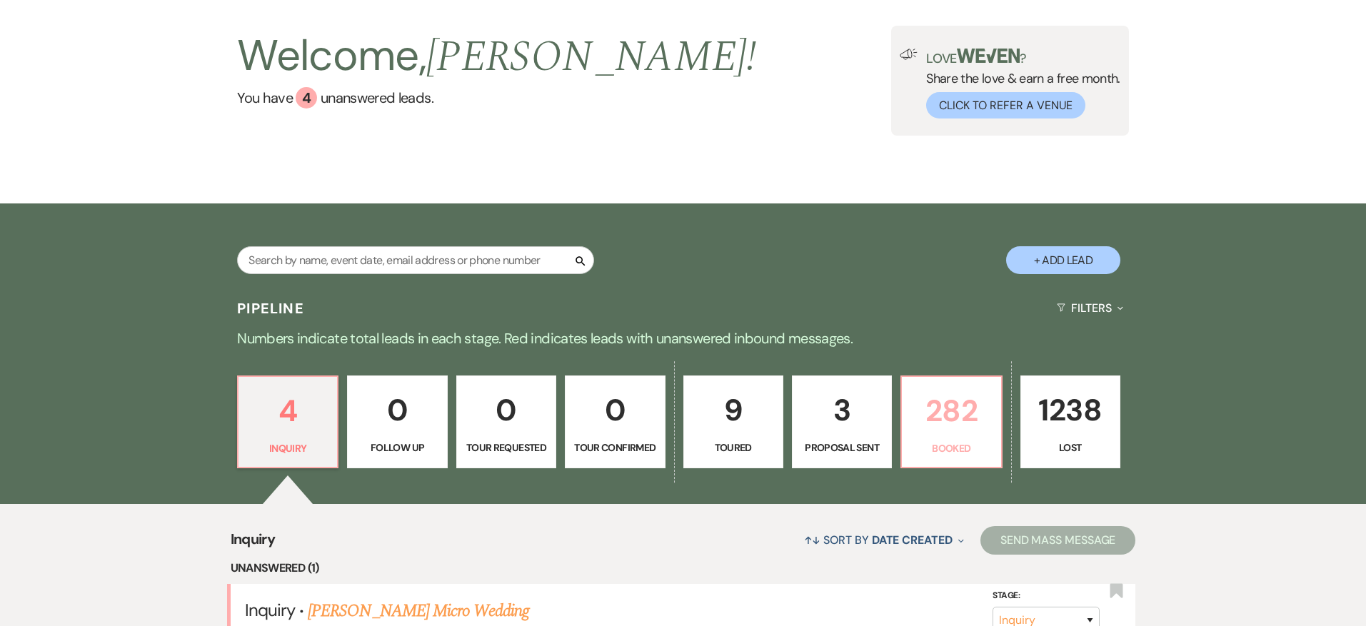
click at [953, 394] on p "282" at bounding box center [950, 411] width 81 height 48
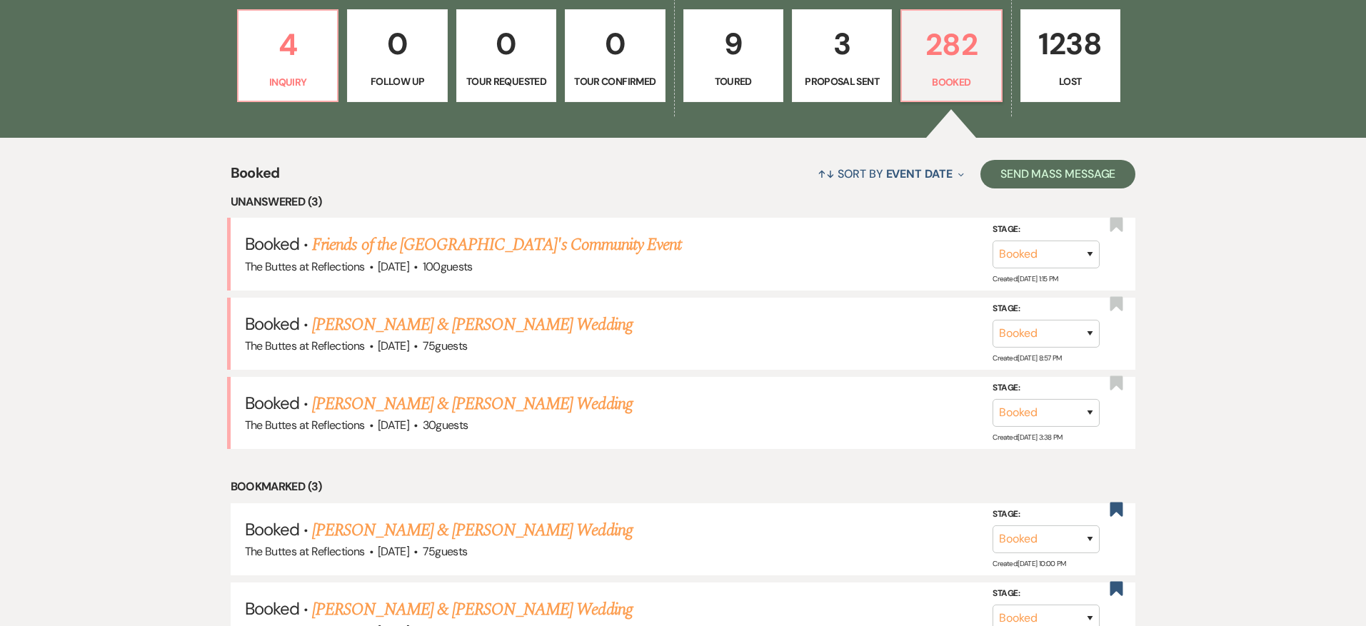
scroll to position [444, 0]
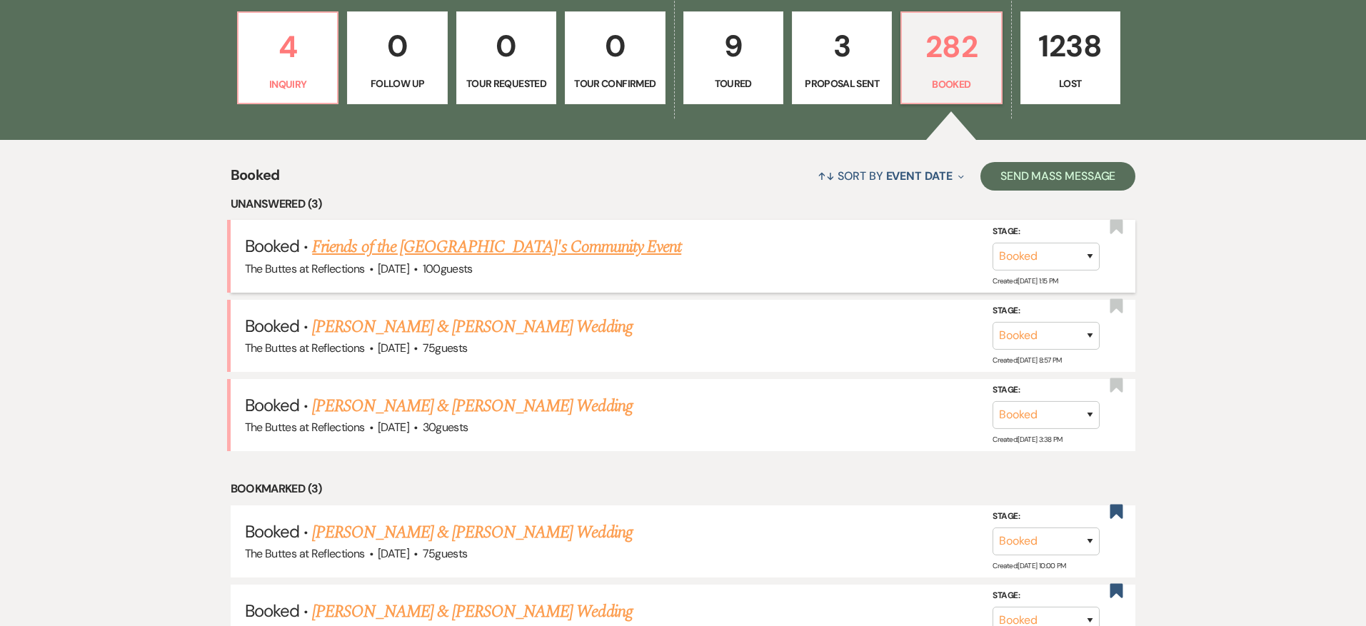
click at [540, 233] on li "Booked · Friends of the [GEOGRAPHIC_DATA]'s Community Event The Buttes at Refle…" at bounding box center [683, 256] width 905 height 72
click at [541, 242] on link "Friends of the [GEOGRAPHIC_DATA]'s Community Event" at bounding box center [496, 247] width 369 height 26
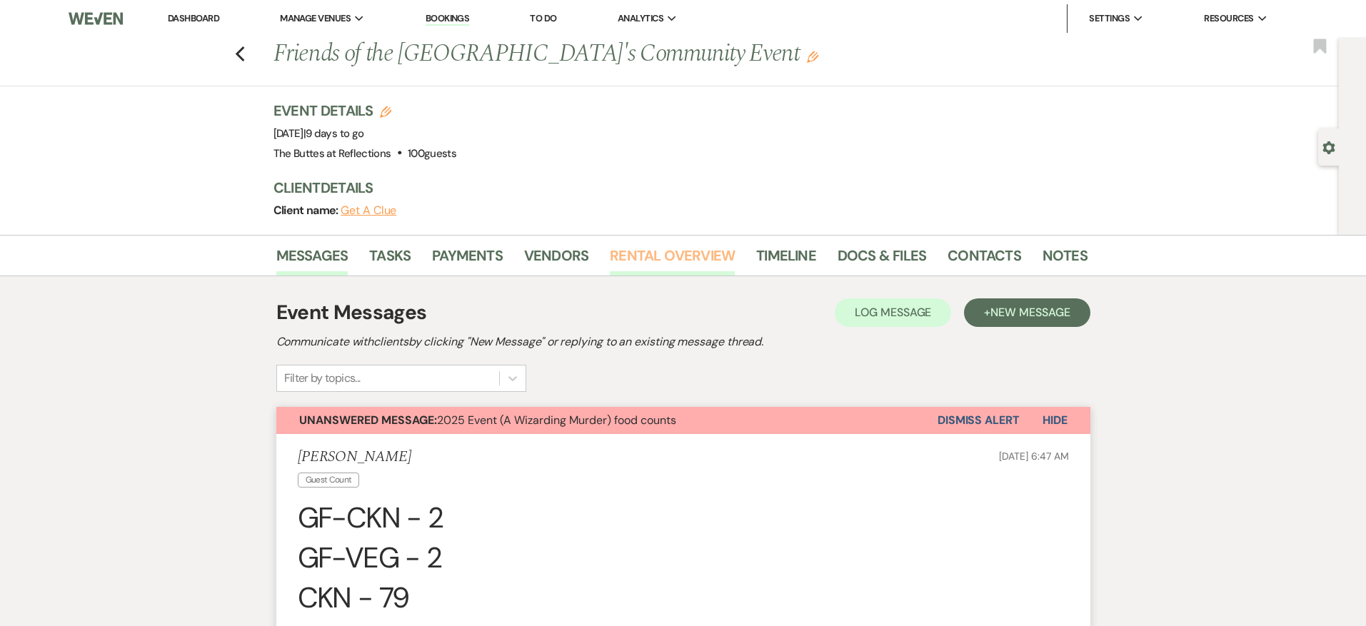
click at [672, 256] on link "Rental Overview" at bounding box center [672, 259] width 125 height 31
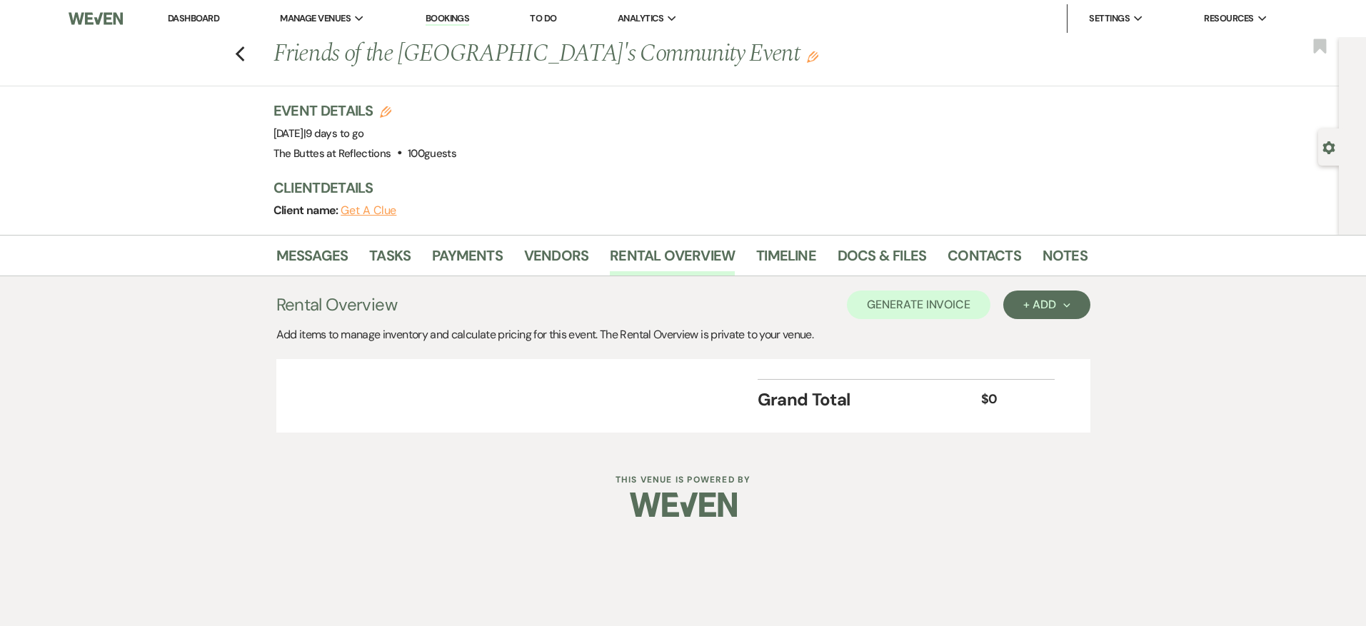
click at [191, 15] on link "Dashboard" at bounding box center [193, 18] width 51 height 12
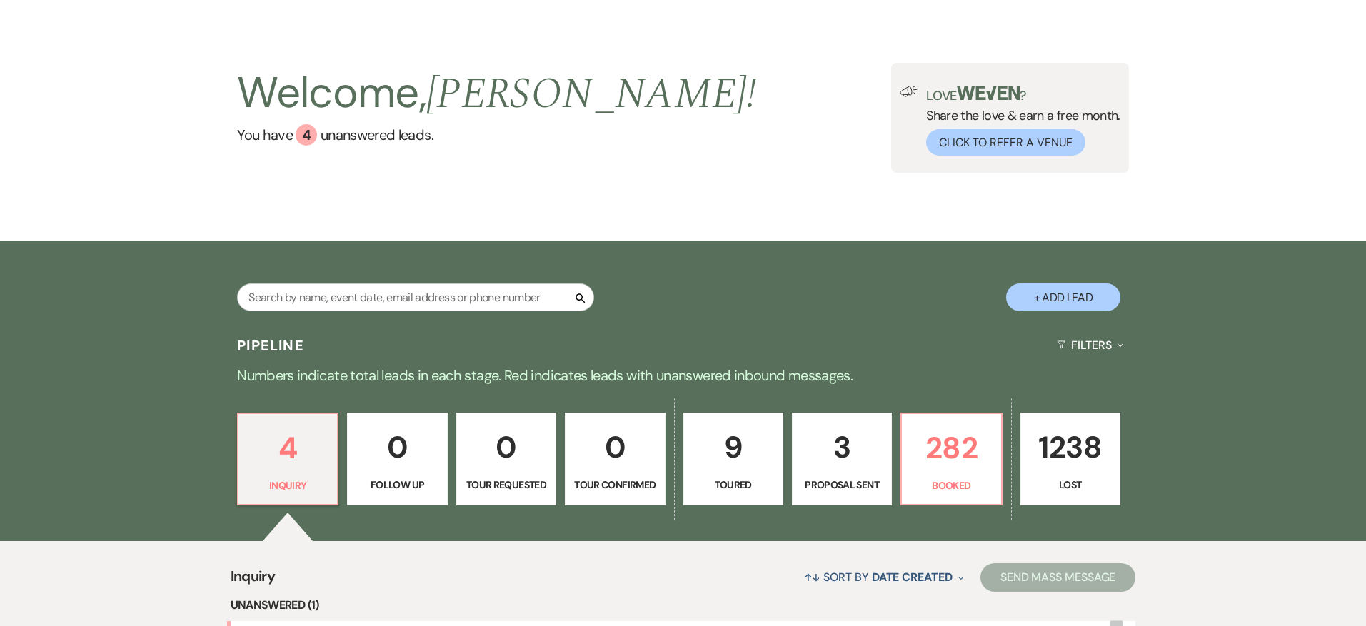
scroll to position [109, 0]
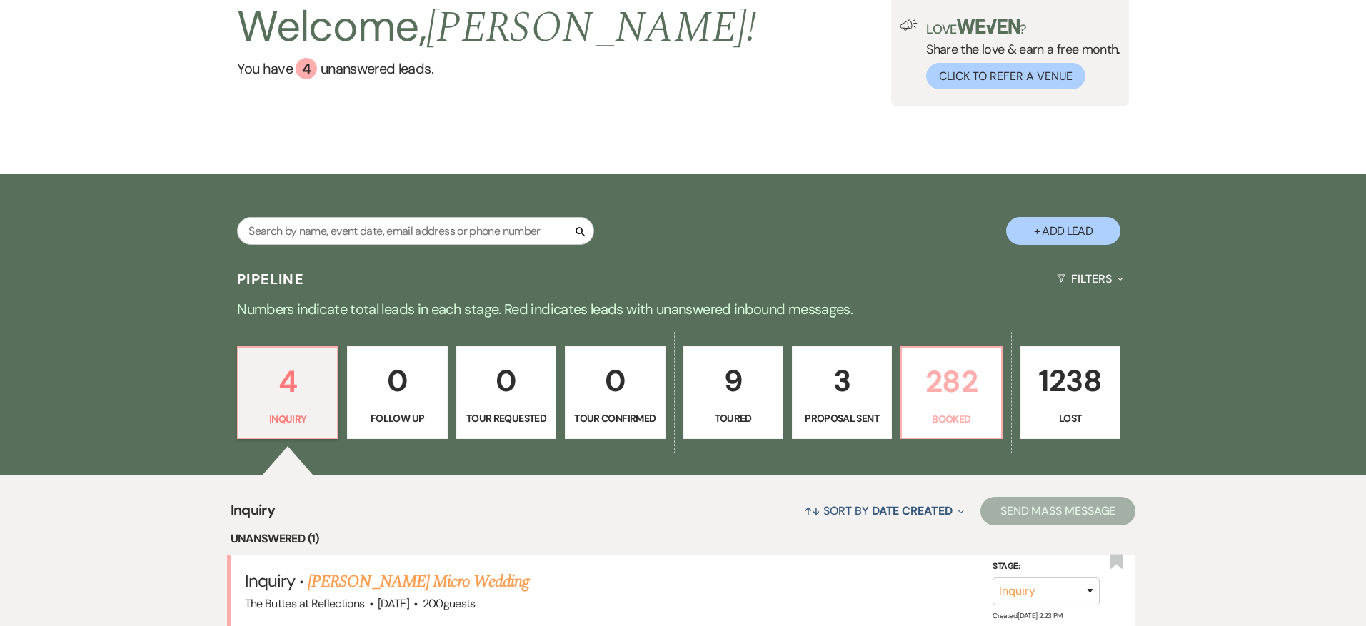
click at [958, 366] on p "282" at bounding box center [950, 382] width 81 height 48
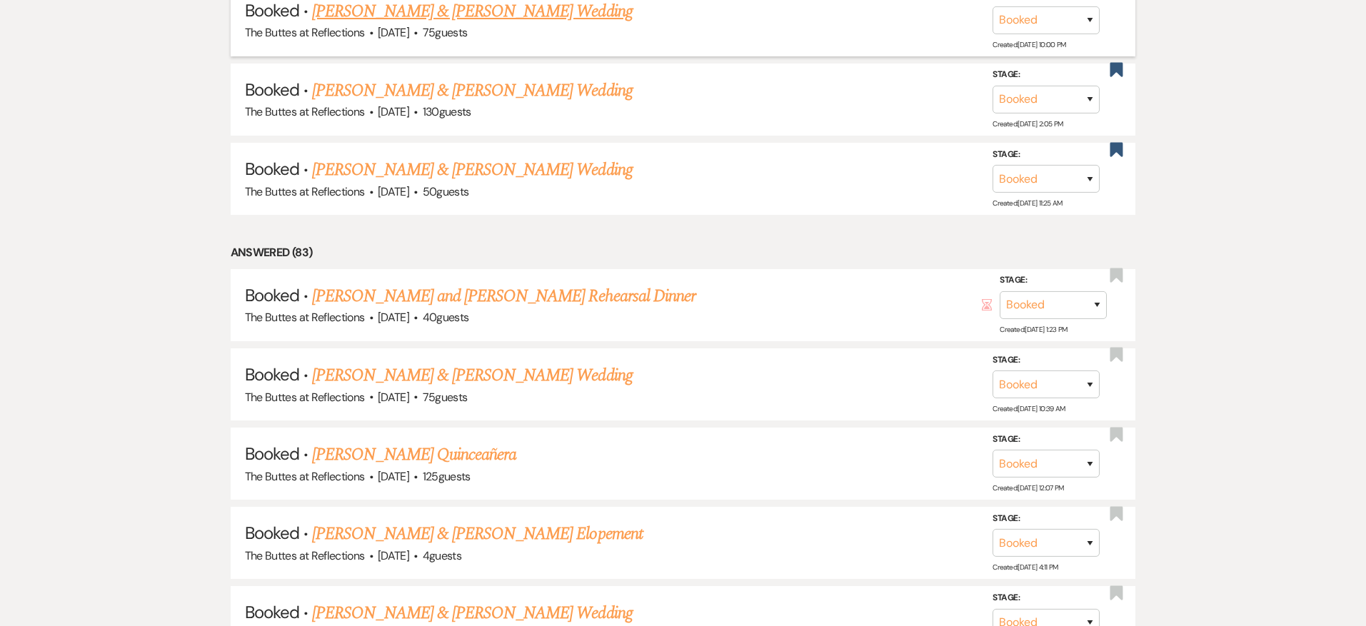
scroll to position [967, 0]
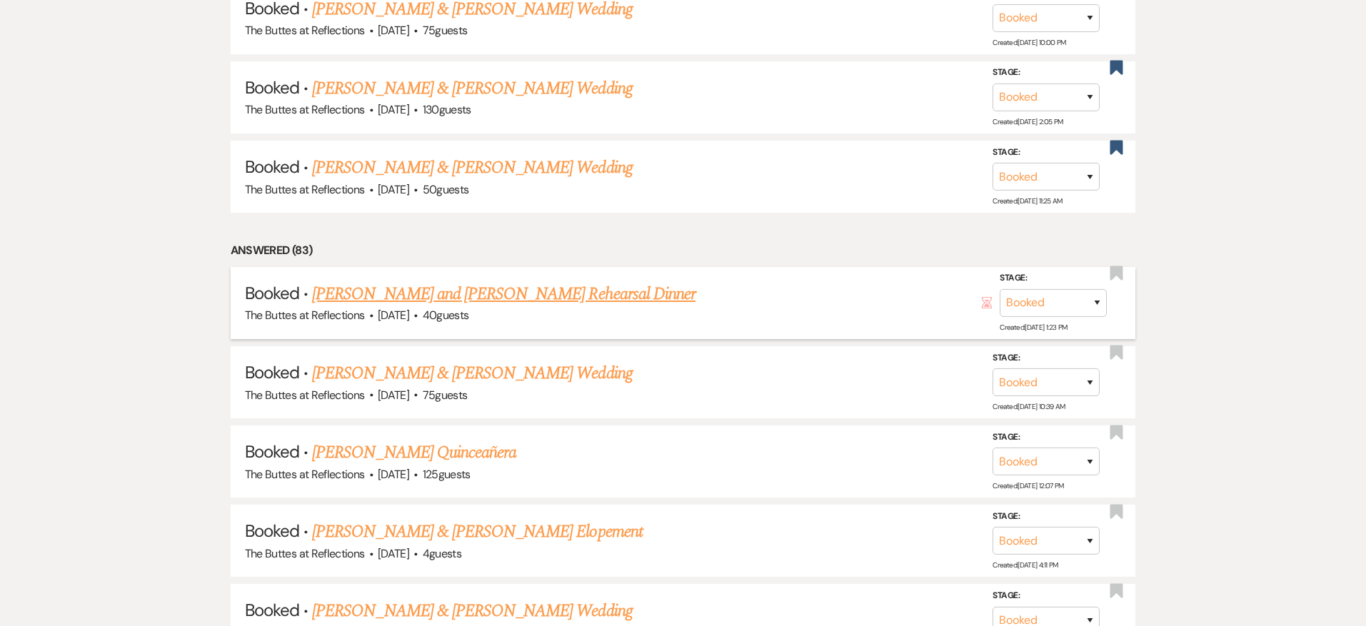
click at [564, 286] on link "[PERSON_NAME] and [PERSON_NAME] Rehearsal Dinner" at bounding box center [503, 294] width 383 height 26
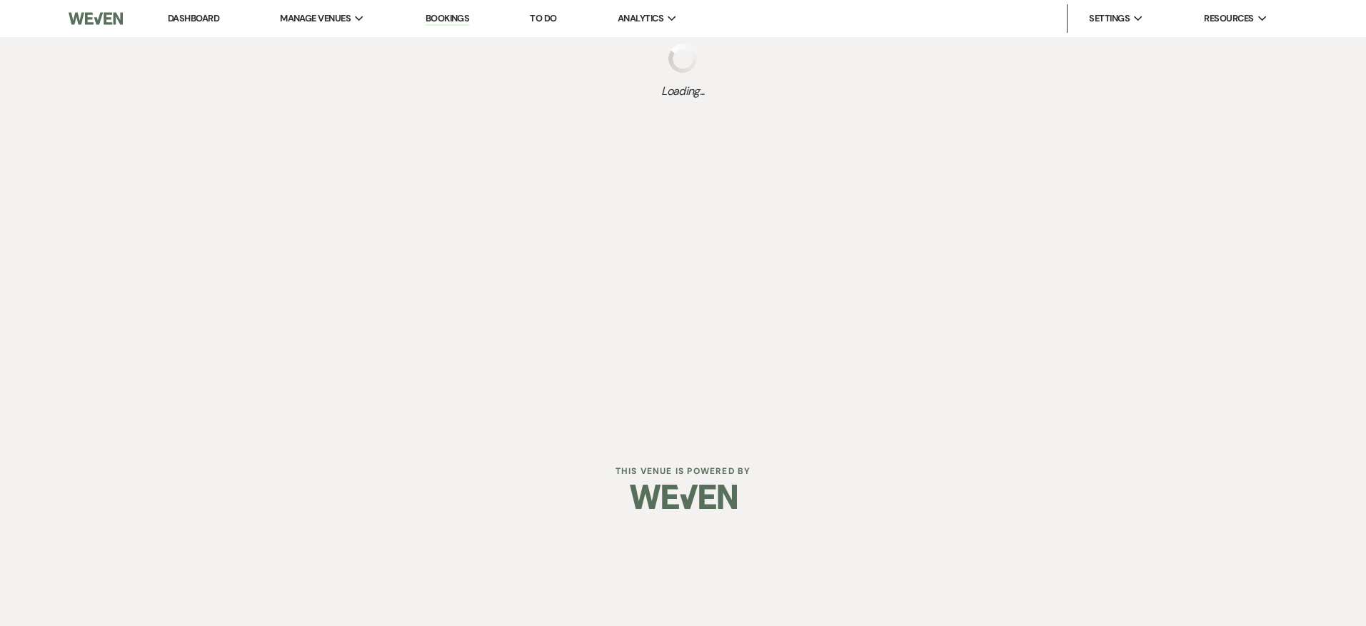
select select "1"
select select "11"
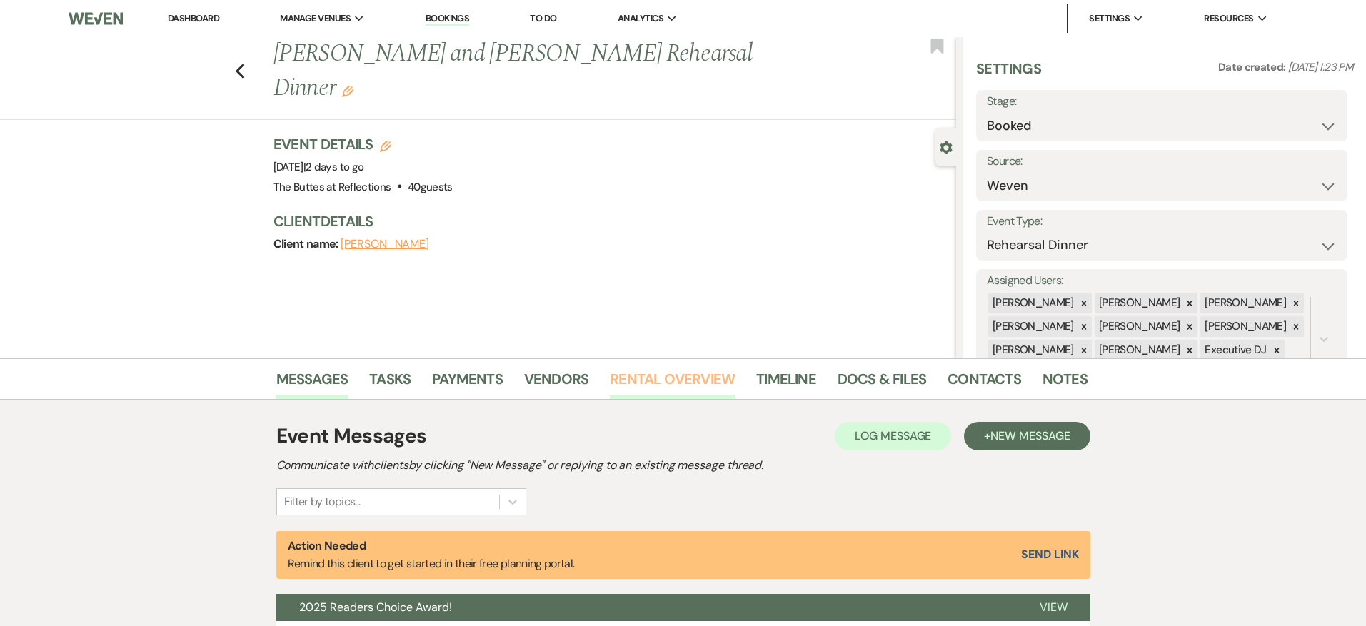
click at [633, 374] on link "Rental Overview" at bounding box center [672, 383] width 125 height 31
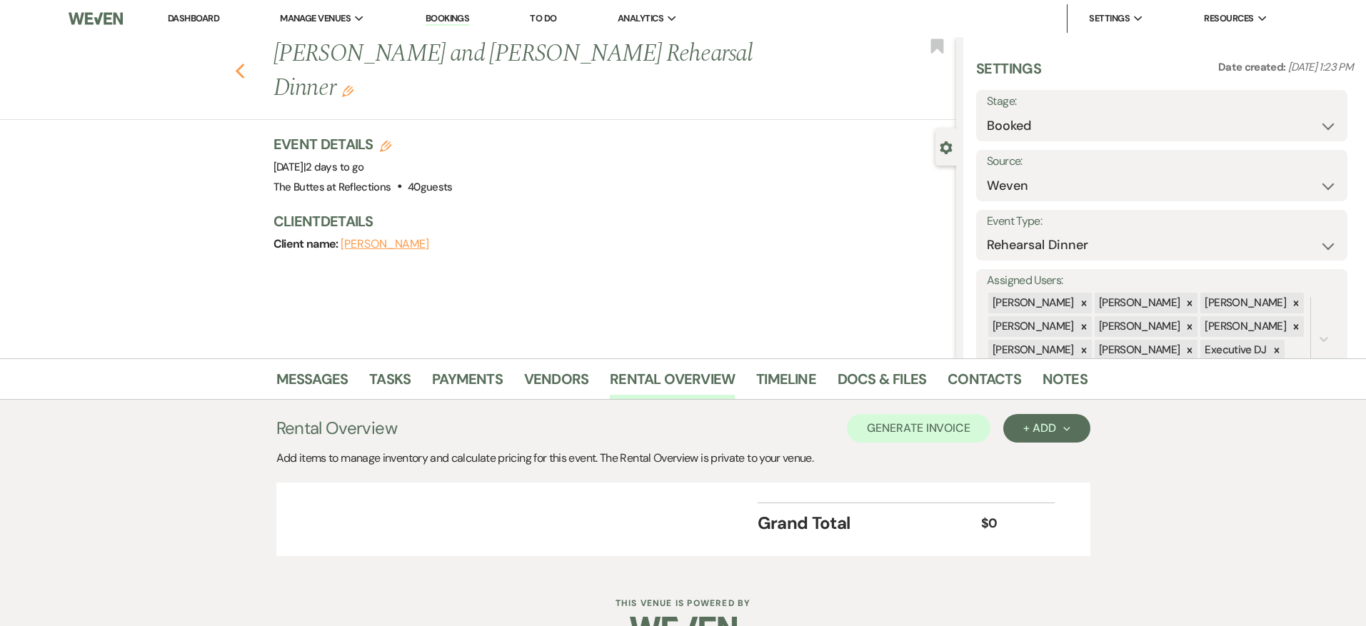
click at [235, 63] on icon "Previous" at bounding box center [240, 71] width 11 height 17
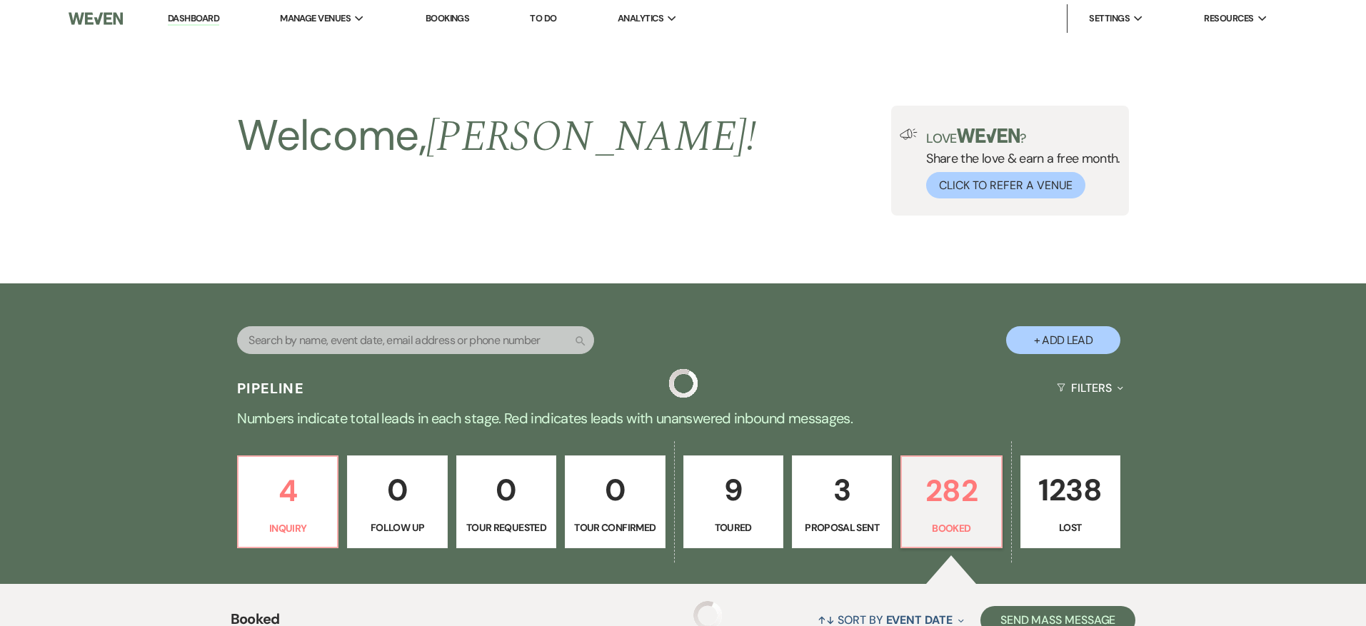
scroll to position [967, 0]
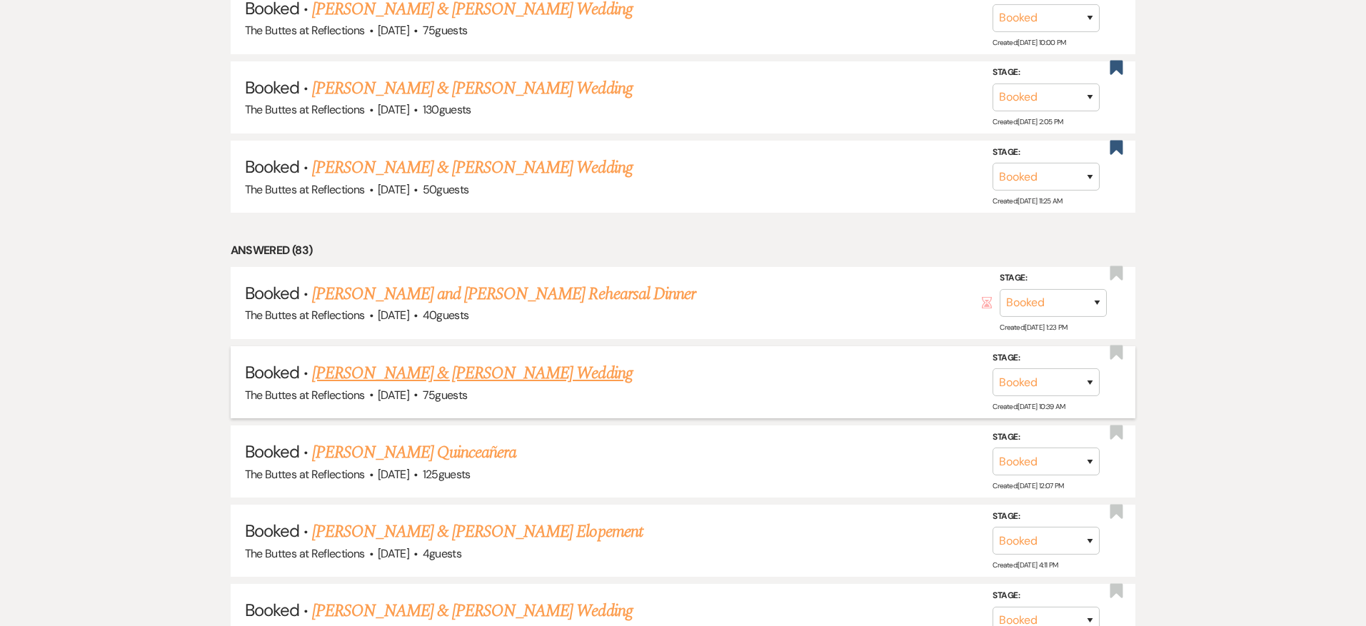
click at [501, 362] on link "[PERSON_NAME] & [PERSON_NAME] Wedding" at bounding box center [472, 374] width 320 height 26
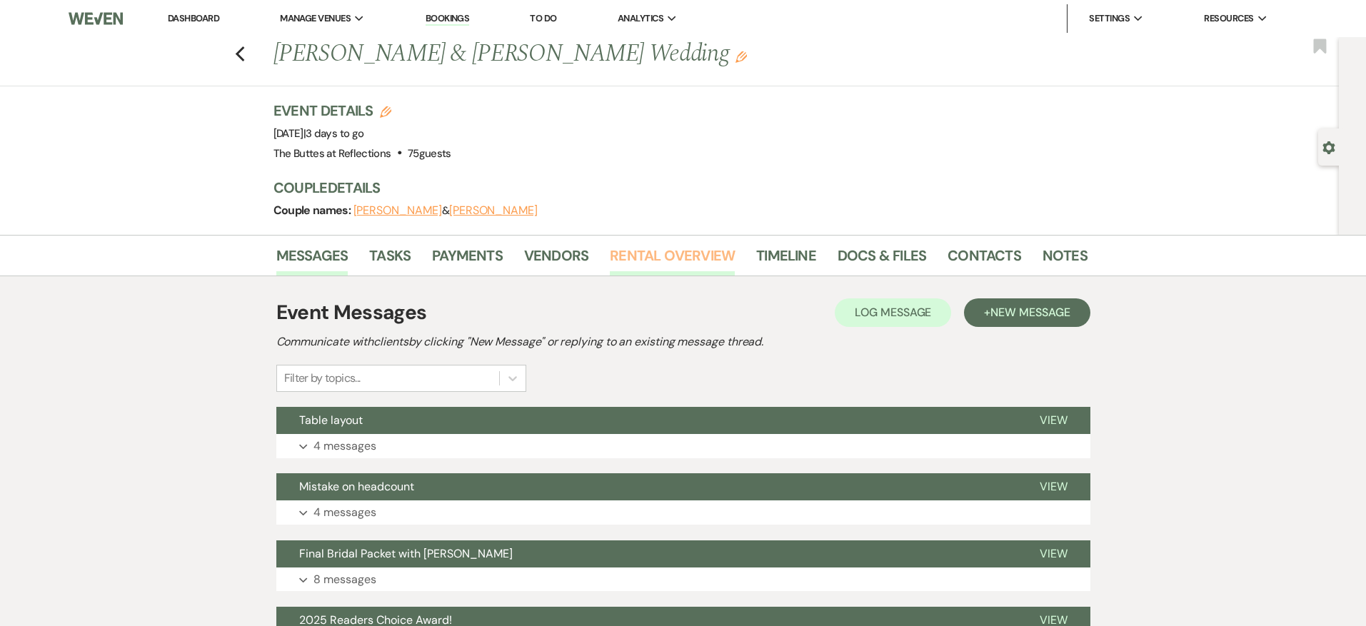
click at [612, 261] on link "Rental Overview" at bounding box center [672, 259] width 125 height 31
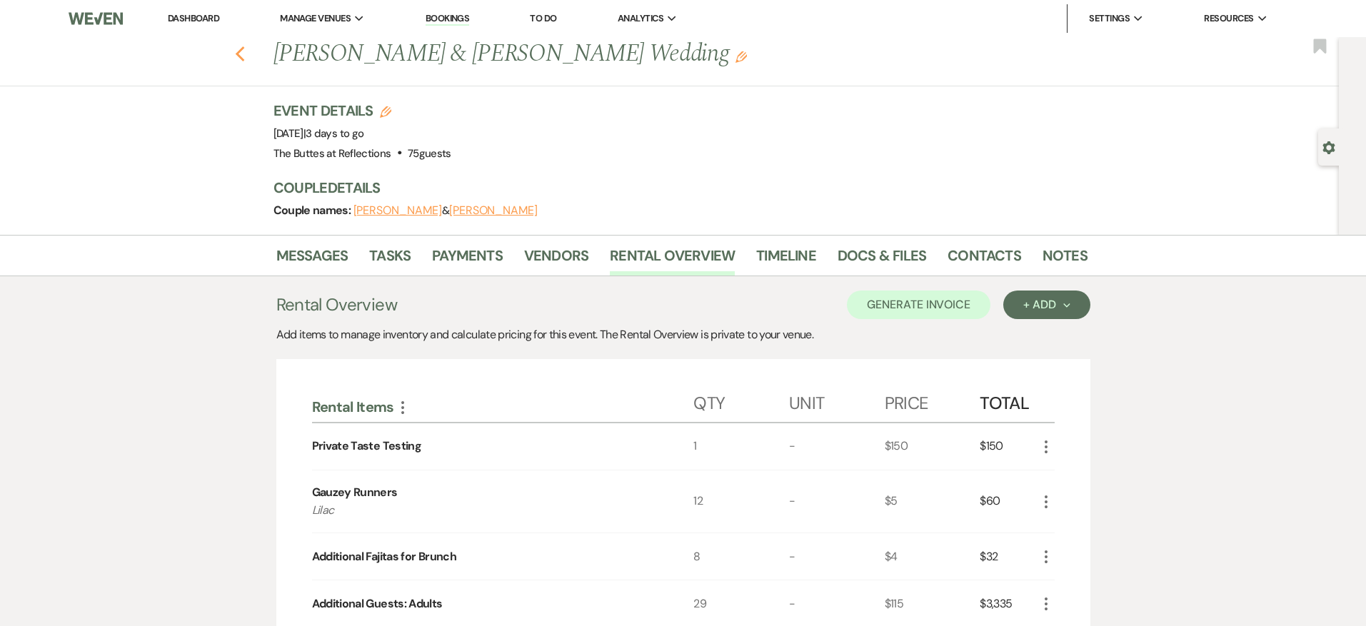
click at [235, 52] on icon "Previous" at bounding box center [240, 54] width 11 height 17
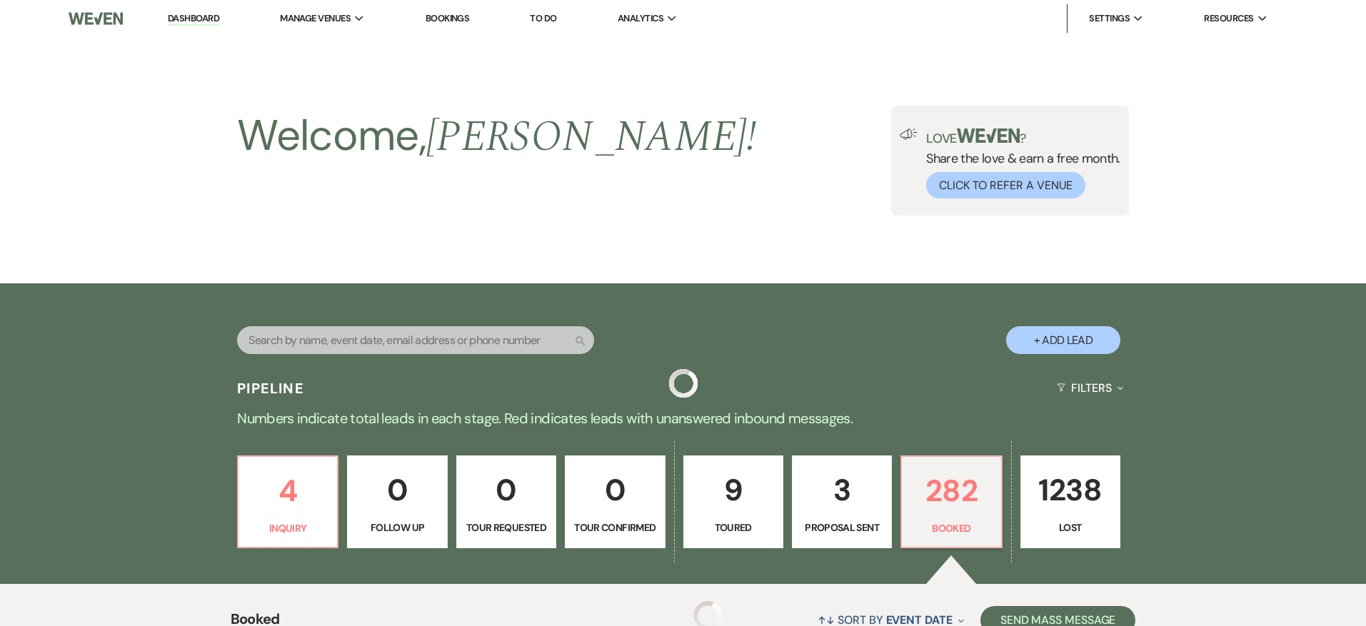
scroll to position [967, 0]
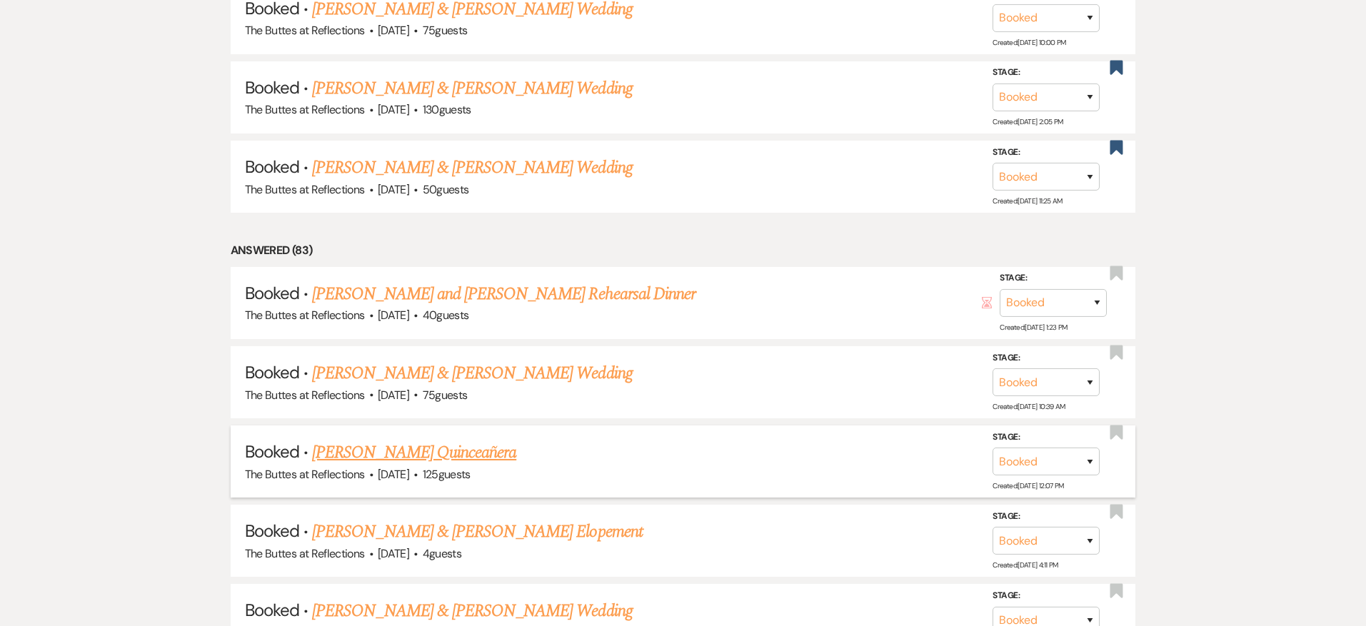
click at [474, 443] on link "[PERSON_NAME] Quinceañera" at bounding box center [414, 453] width 204 height 26
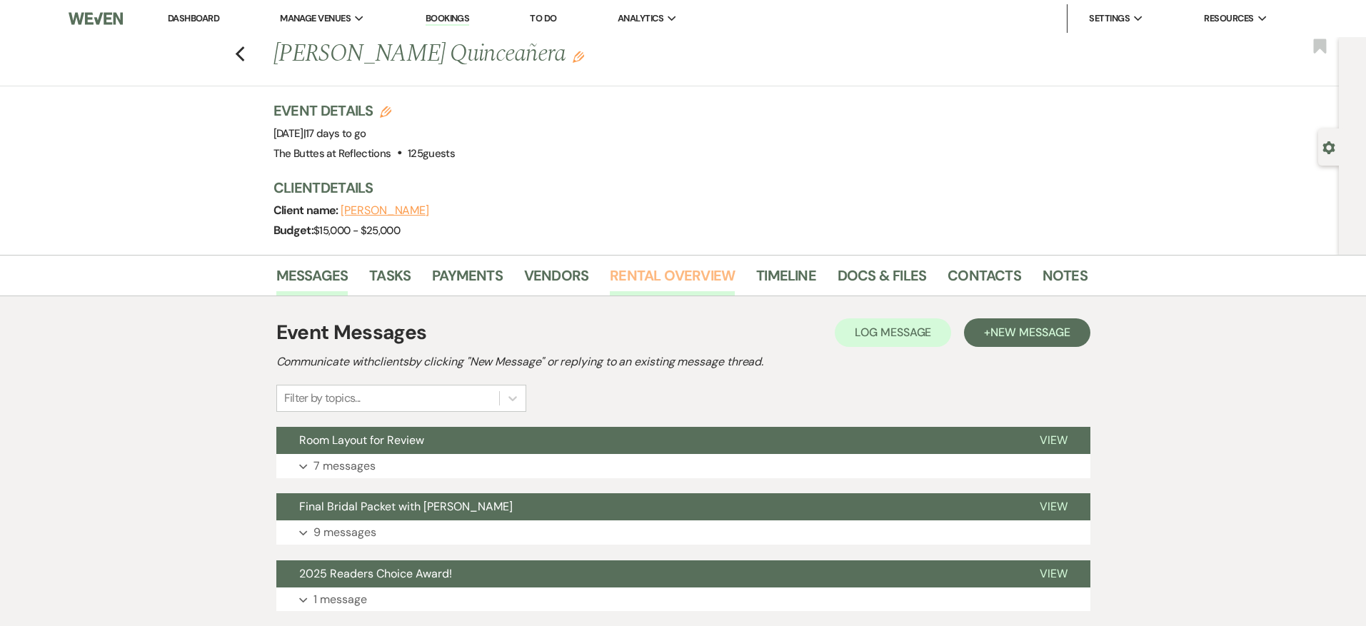
click at [635, 278] on link "Rental Overview" at bounding box center [672, 279] width 125 height 31
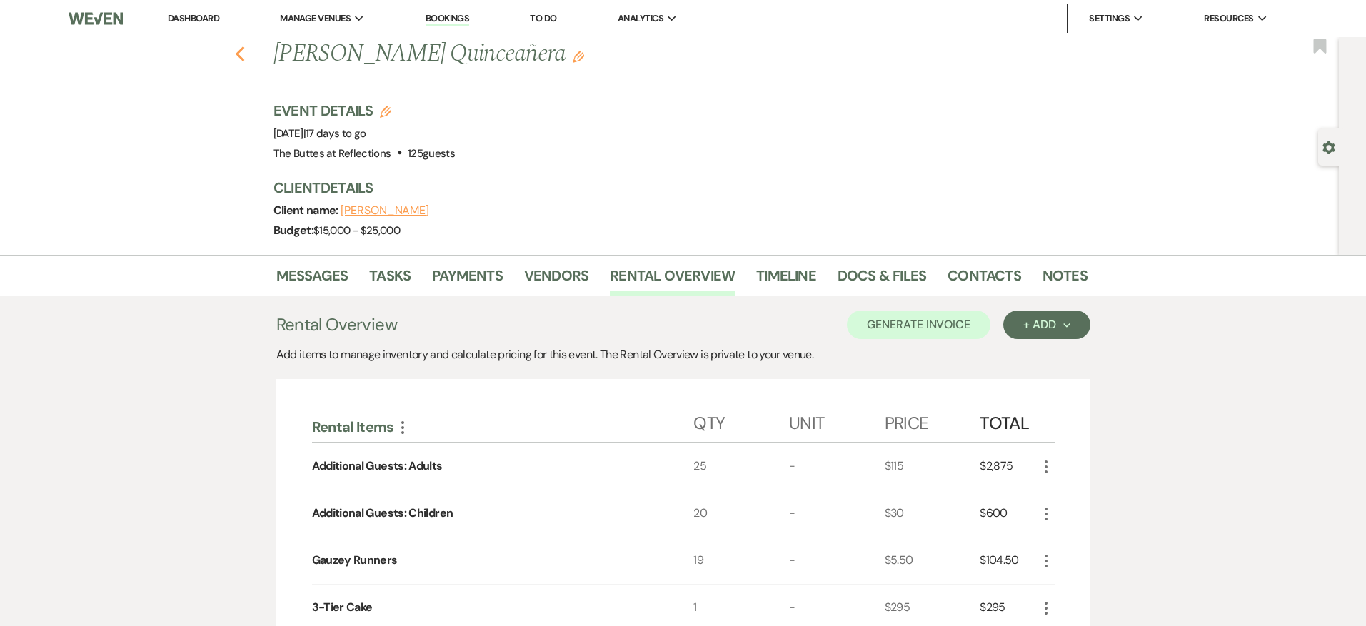
click at [243, 55] on icon "Previous" at bounding box center [240, 54] width 11 height 17
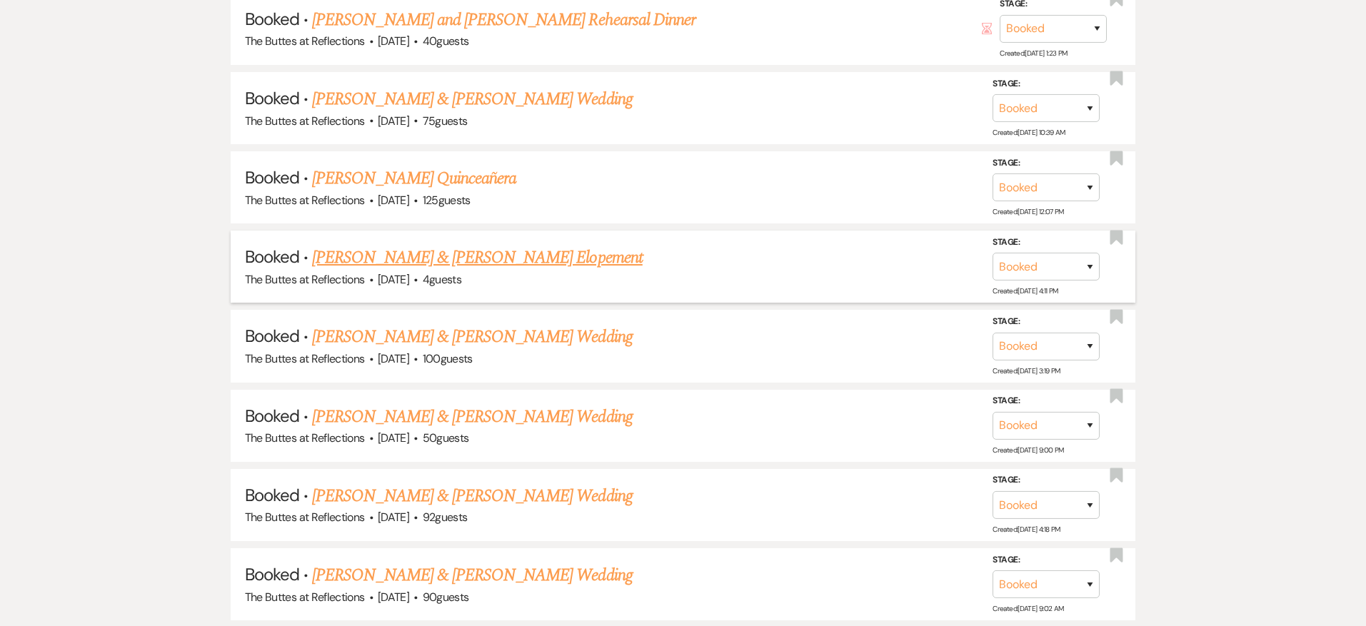
scroll to position [1249, 0]
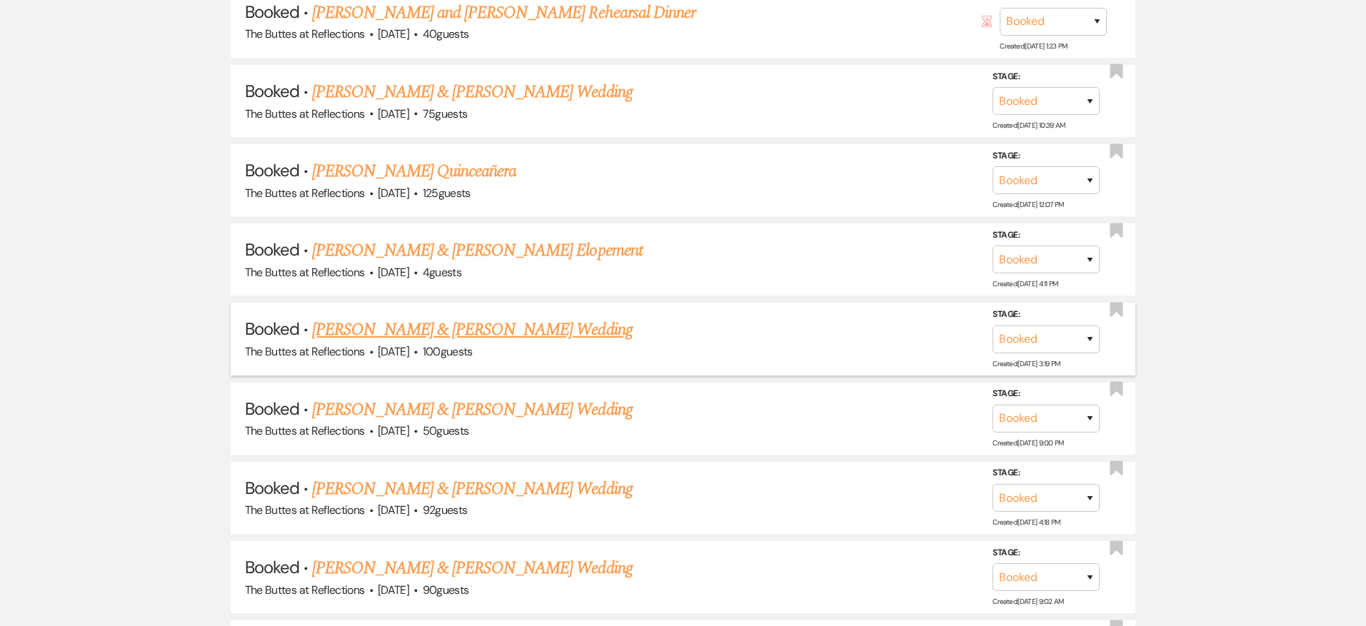
click at [468, 326] on link "[PERSON_NAME] & [PERSON_NAME] Wedding" at bounding box center [472, 330] width 320 height 26
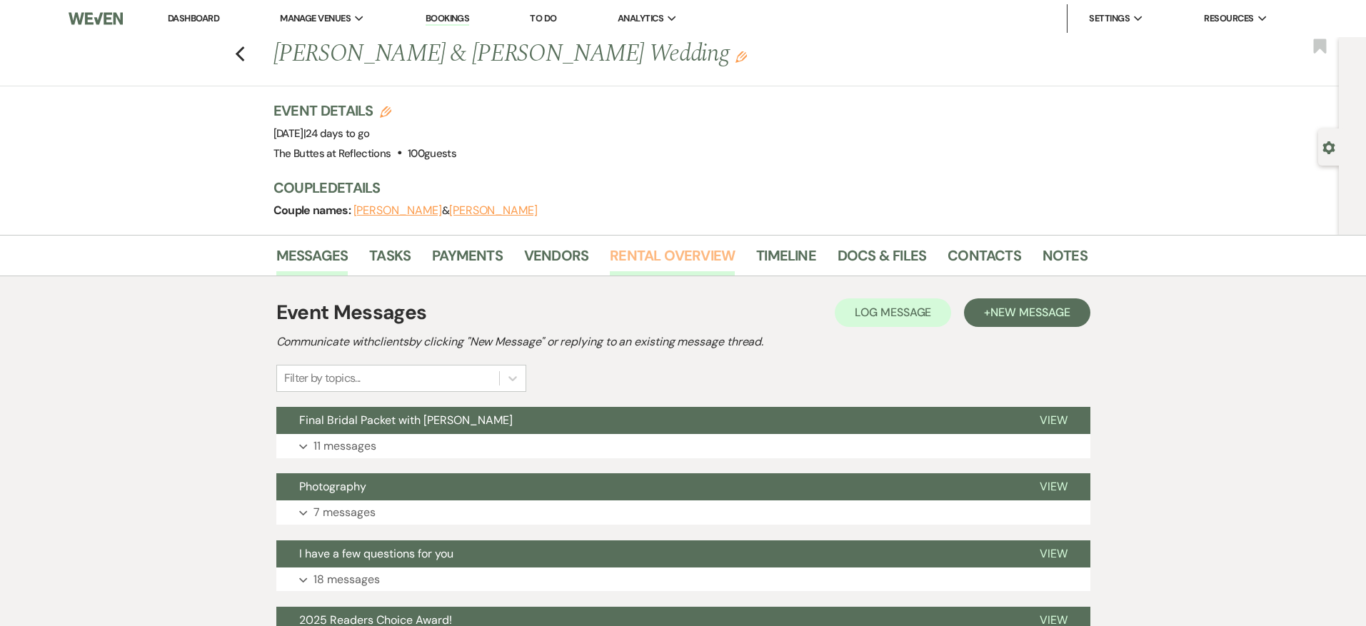
click at [630, 258] on link "Rental Overview" at bounding box center [672, 259] width 125 height 31
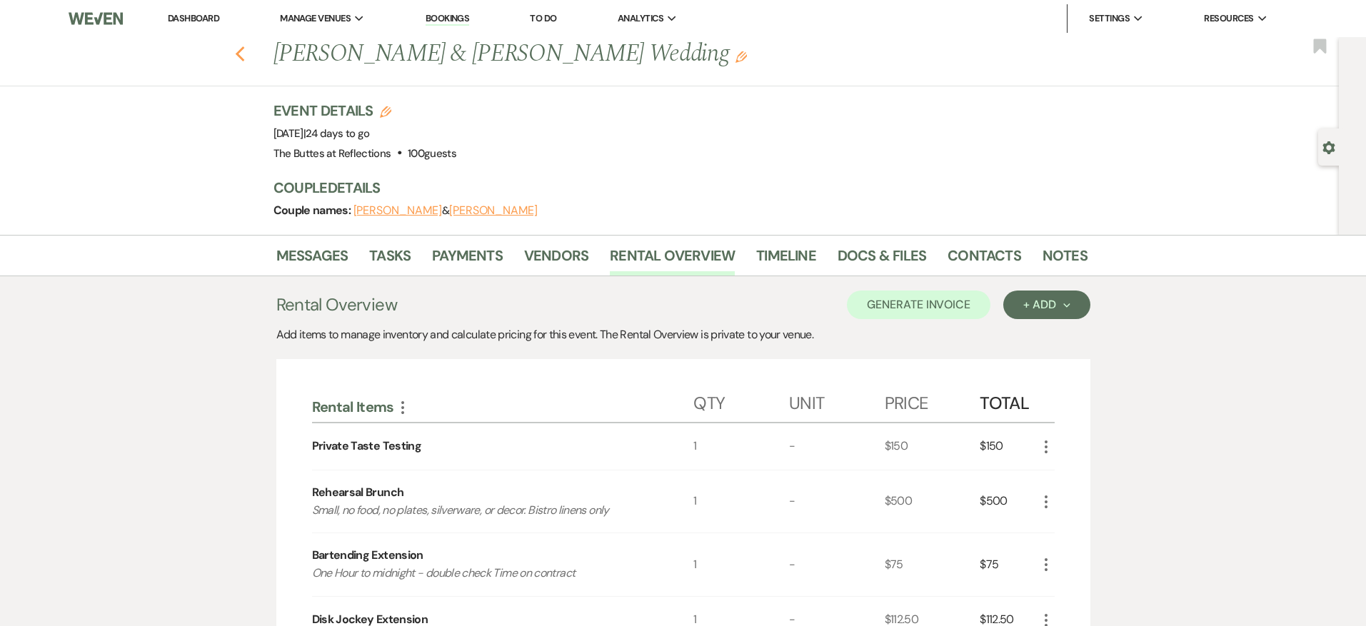
click at [244, 50] on icon "Previous" at bounding box center [240, 54] width 11 height 17
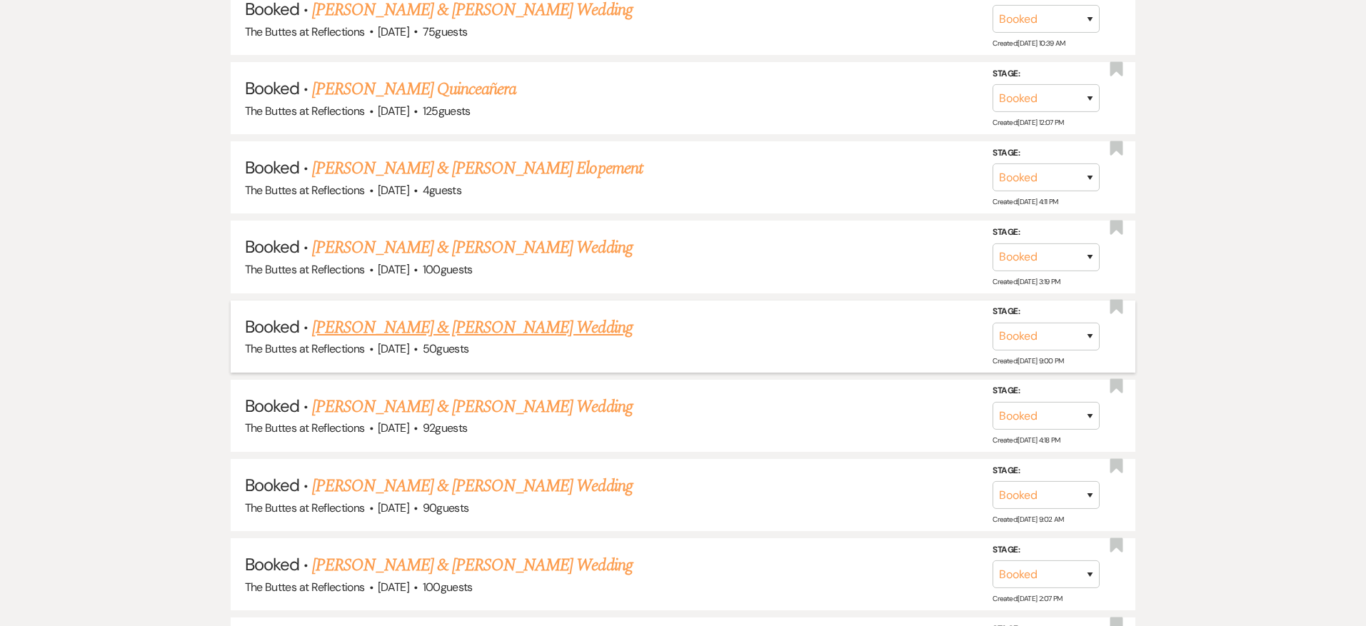
scroll to position [1329, 0]
click at [513, 316] on link "[PERSON_NAME] & [PERSON_NAME] Wedding" at bounding box center [472, 329] width 320 height 26
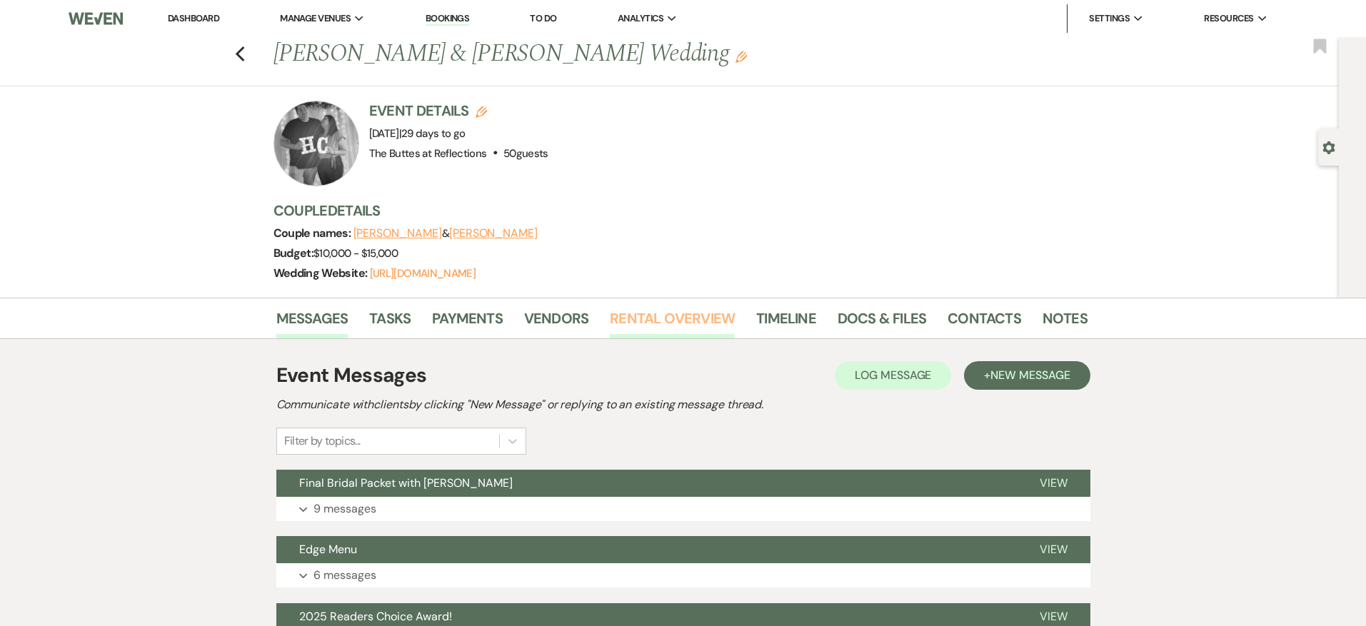
click at [636, 311] on link "Rental Overview" at bounding box center [672, 322] width 125 height 31
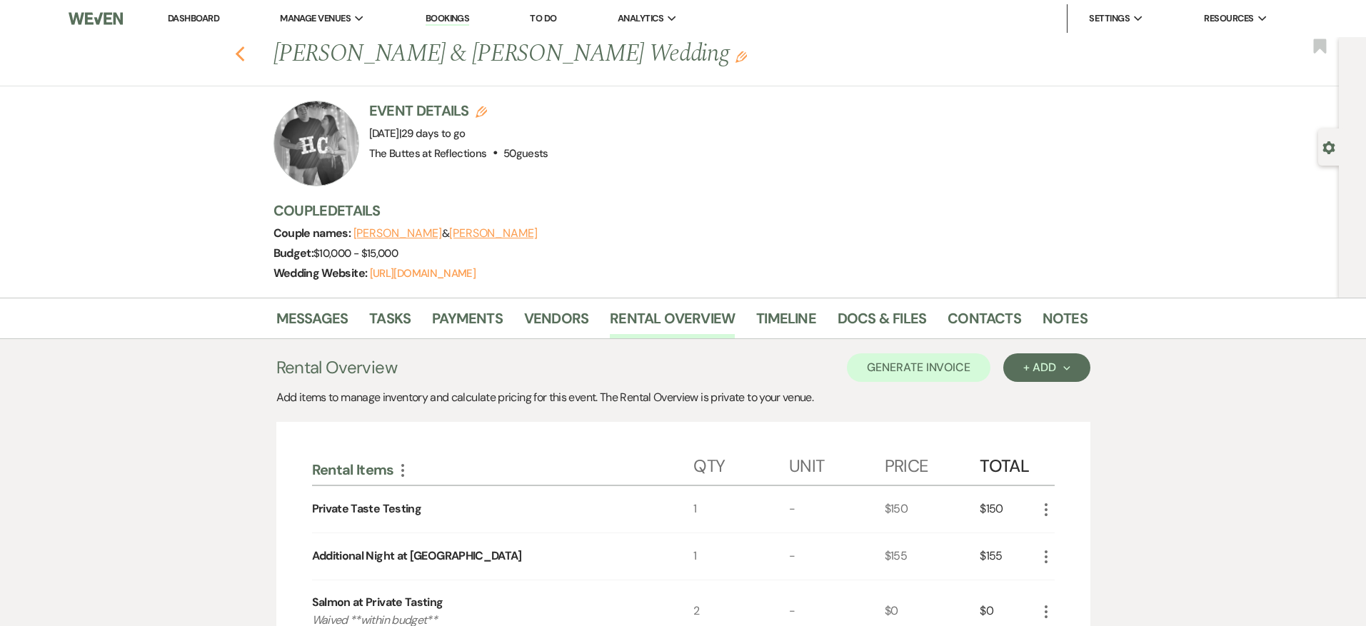
click at [241, 54] on icon "Previous" at bounding box center [240, 54] width 11 height 17
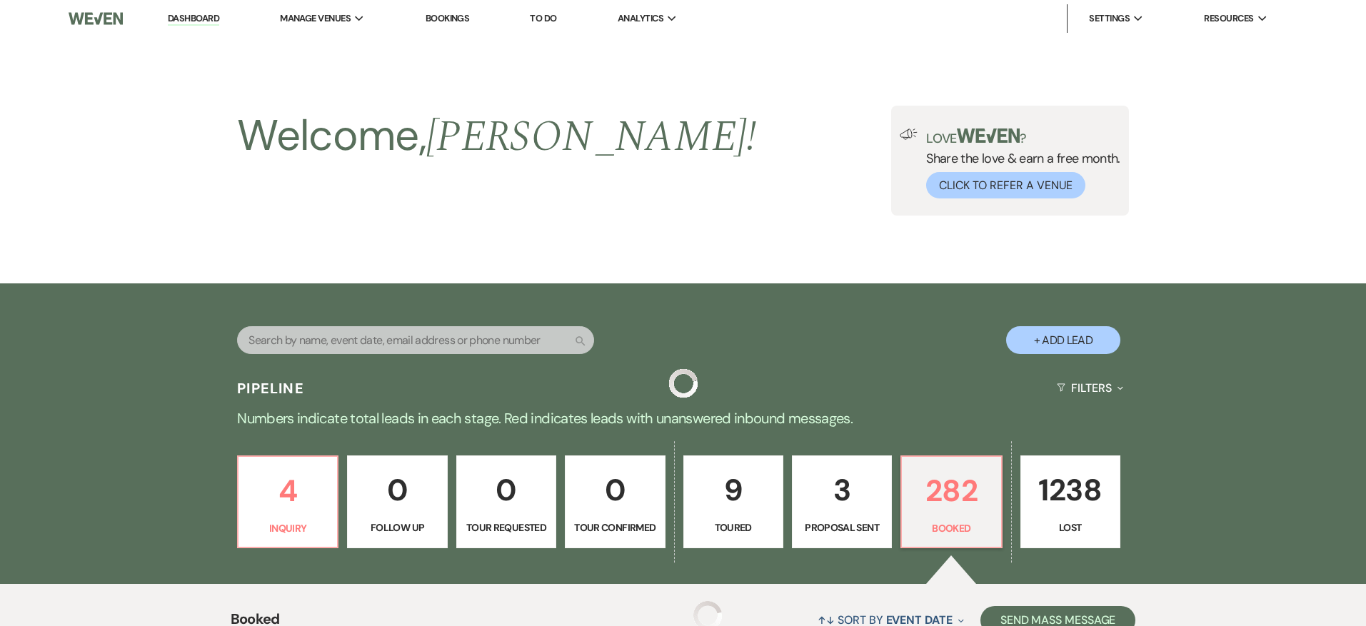
scroll to position [1329, 0]
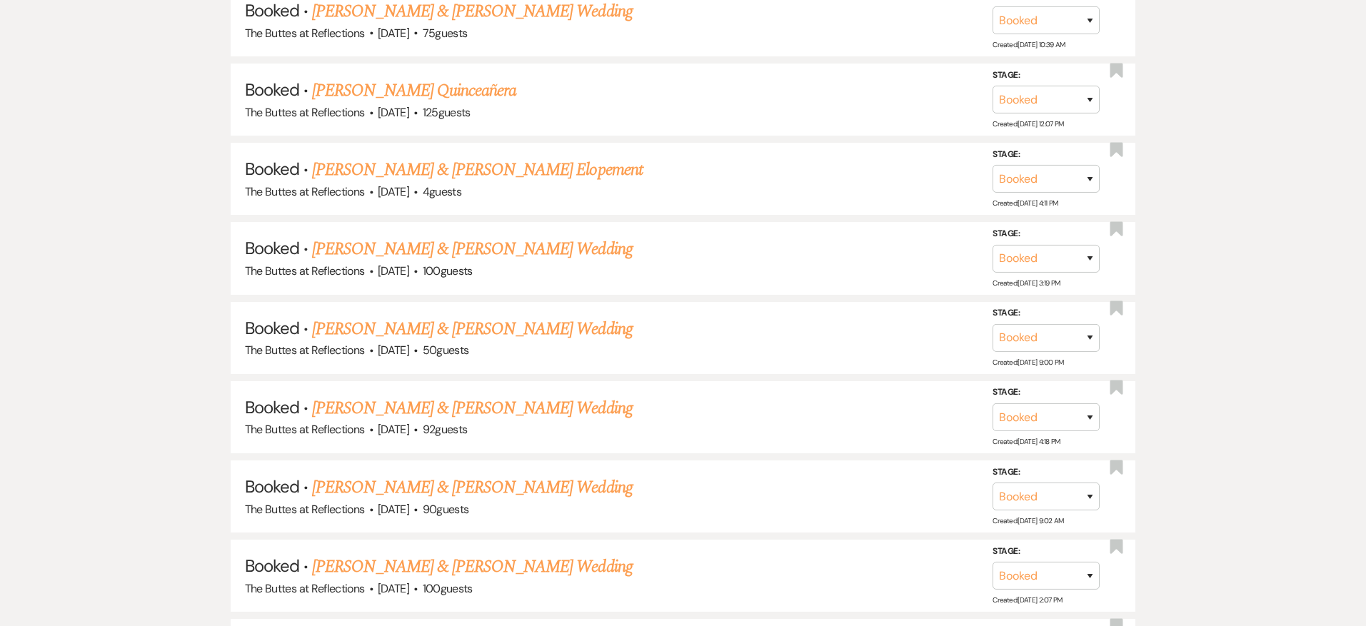
click at [514, 398] on link "[PERSON_NAME] & [PERSON_NAME] Wedding" at bounding box center [472, 409] width 320 height 26
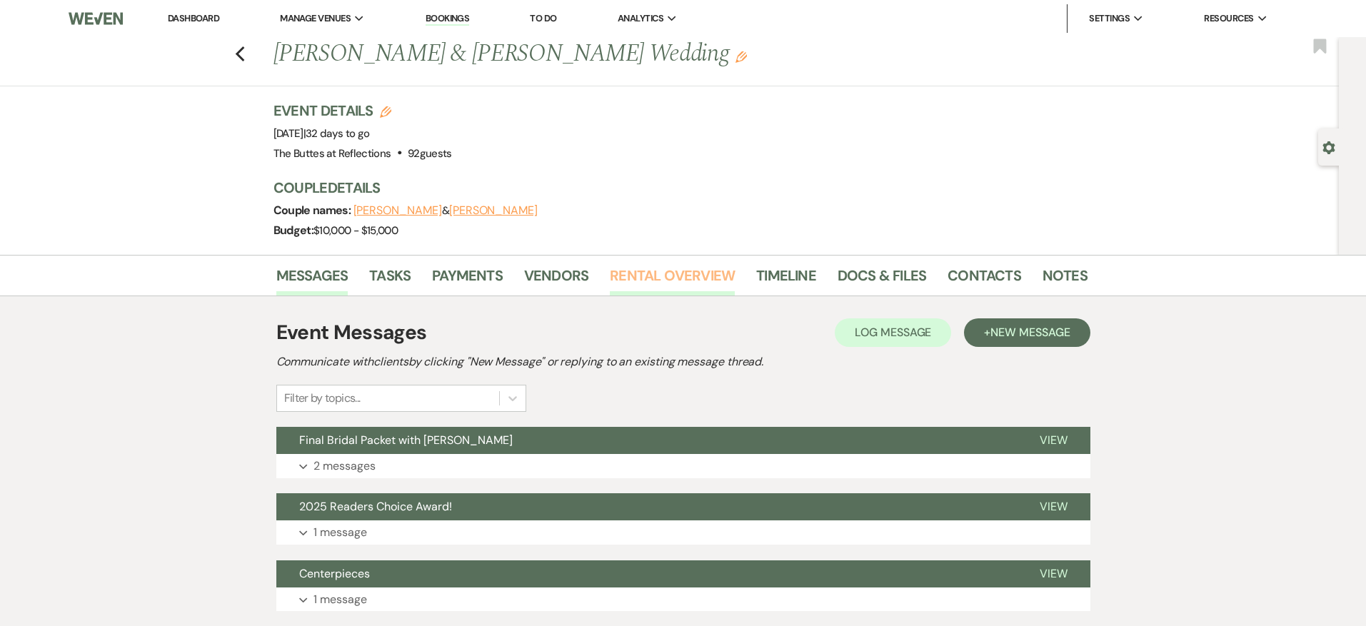
click at [670, 275] on link "Rental Overview" at bounding box center [672, 279] width 125 height 31
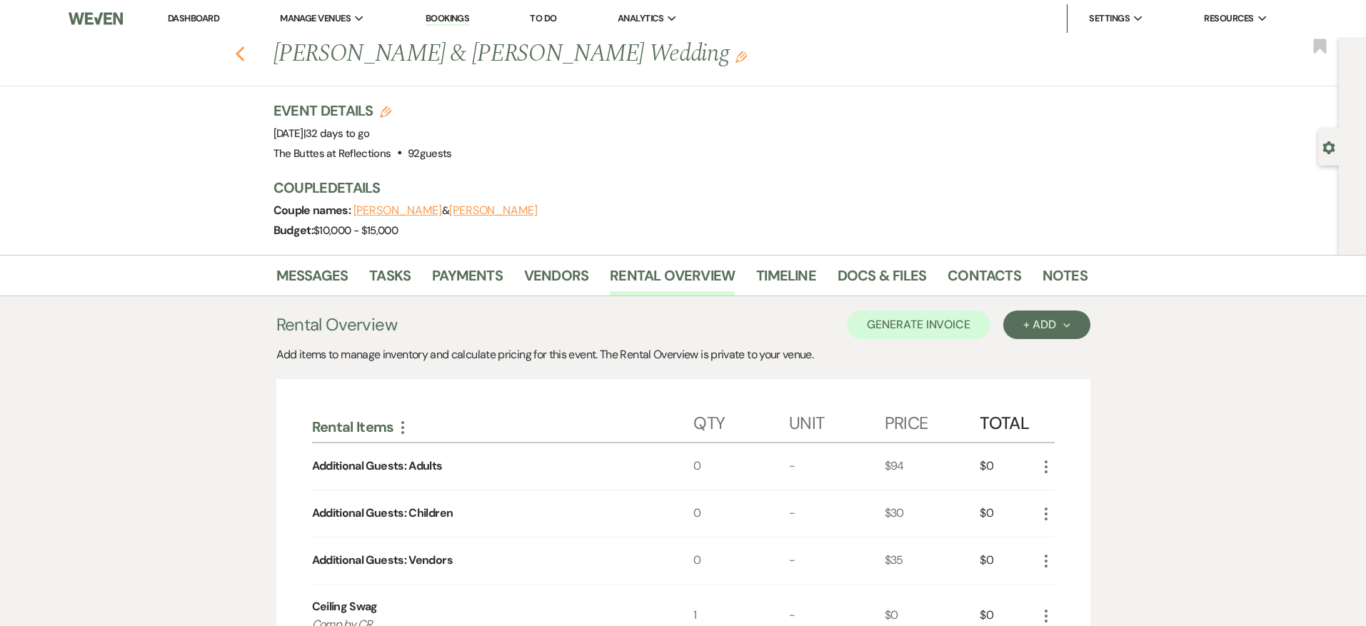
click at [243, 51] on icon "Previous" at bounding box center [240, 54] width 11 height 17
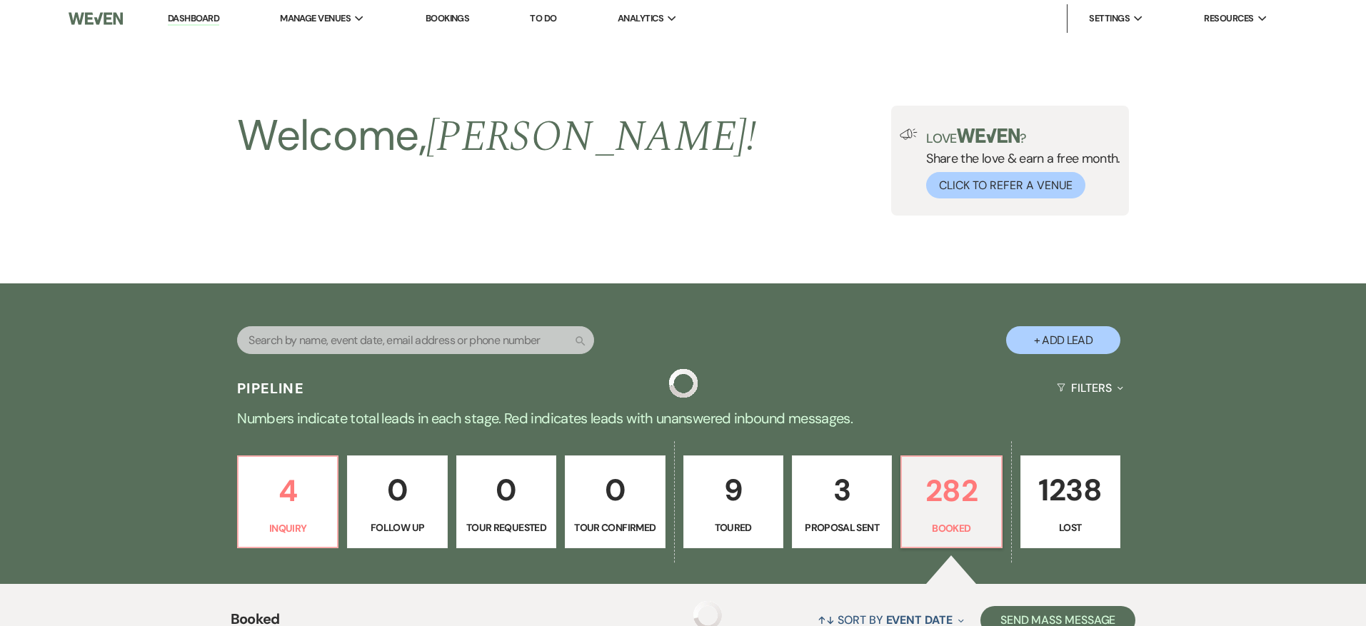
scroll to position [1329, 0]
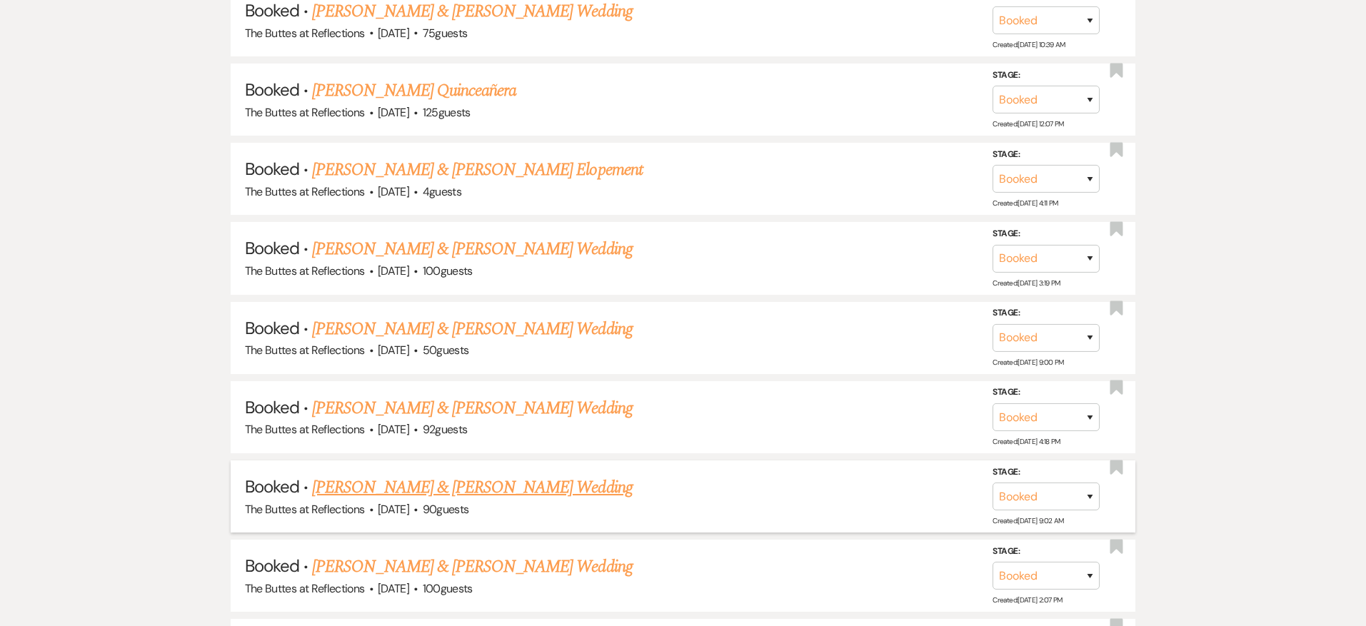
click at [442, 478] on link "[PERSON_NAME] & [PERSON_NAME] Wedding" at bounding box center [472, 488] width 320 height 26
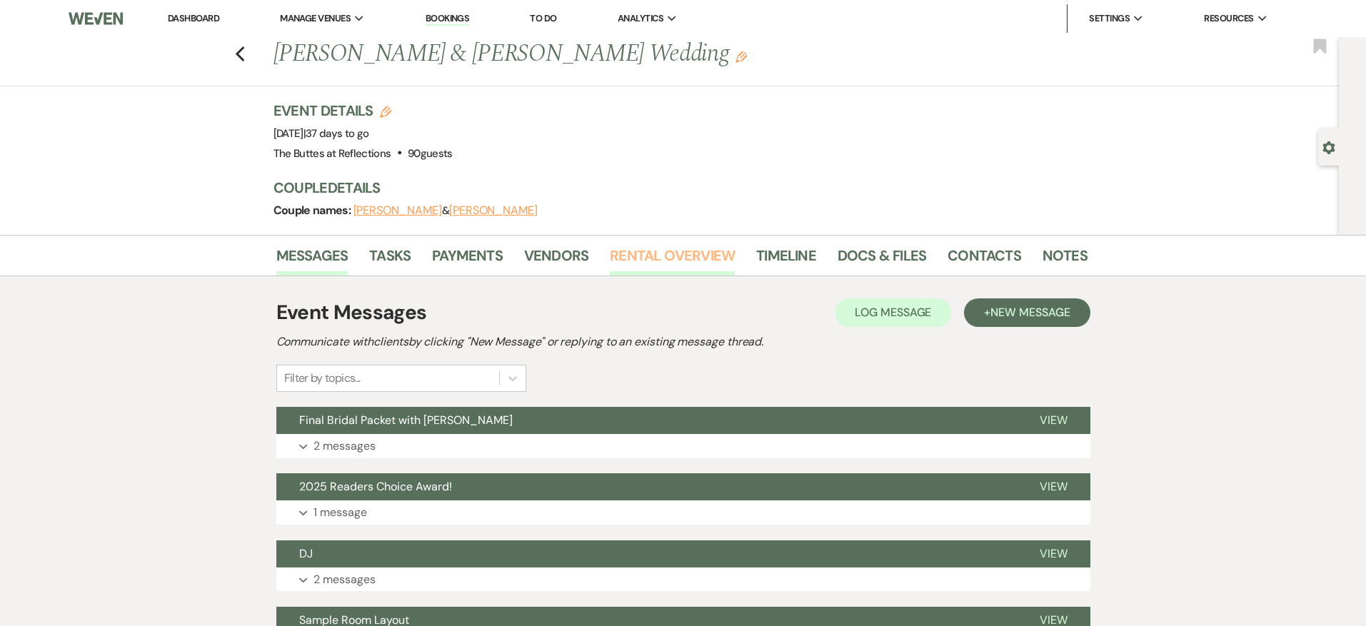
click at [629, 248] on link "Rental Overview" at bounding box center [672, 259] width 125 height 31
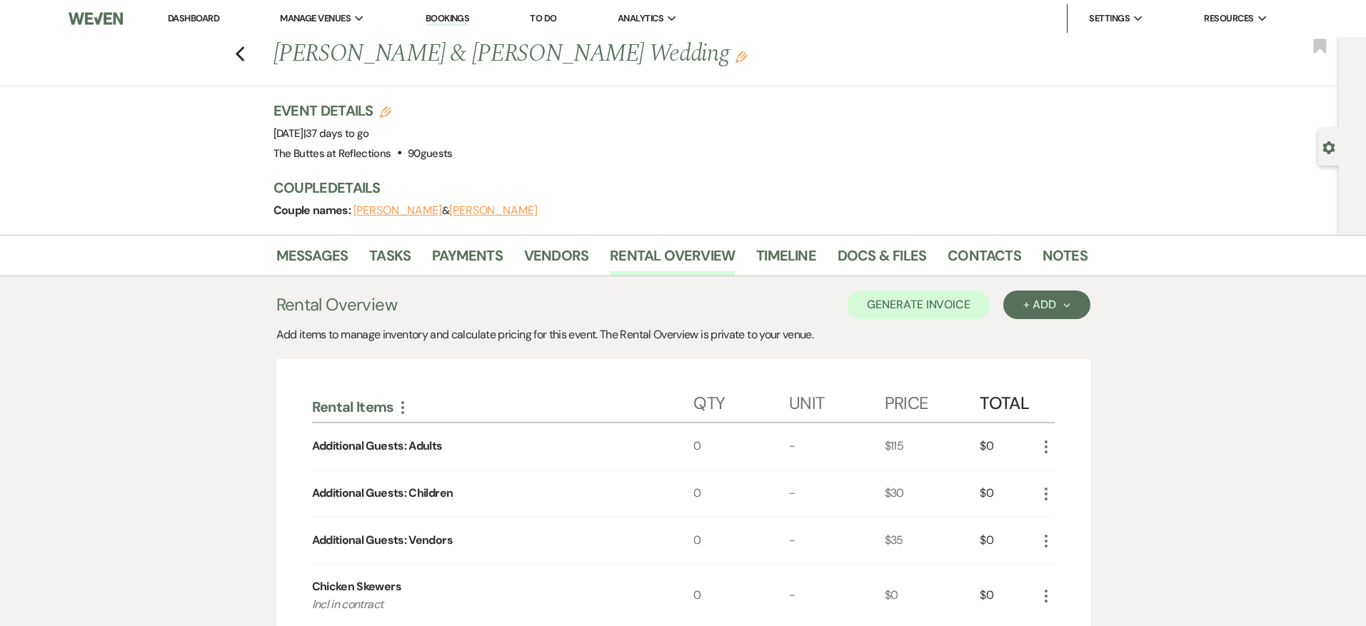
click at [197, 17] on link "Dashboard" at bounding box center [193, 18] width 51 height 12
